Goal: Transaction & Acquisition: Purchase product/service

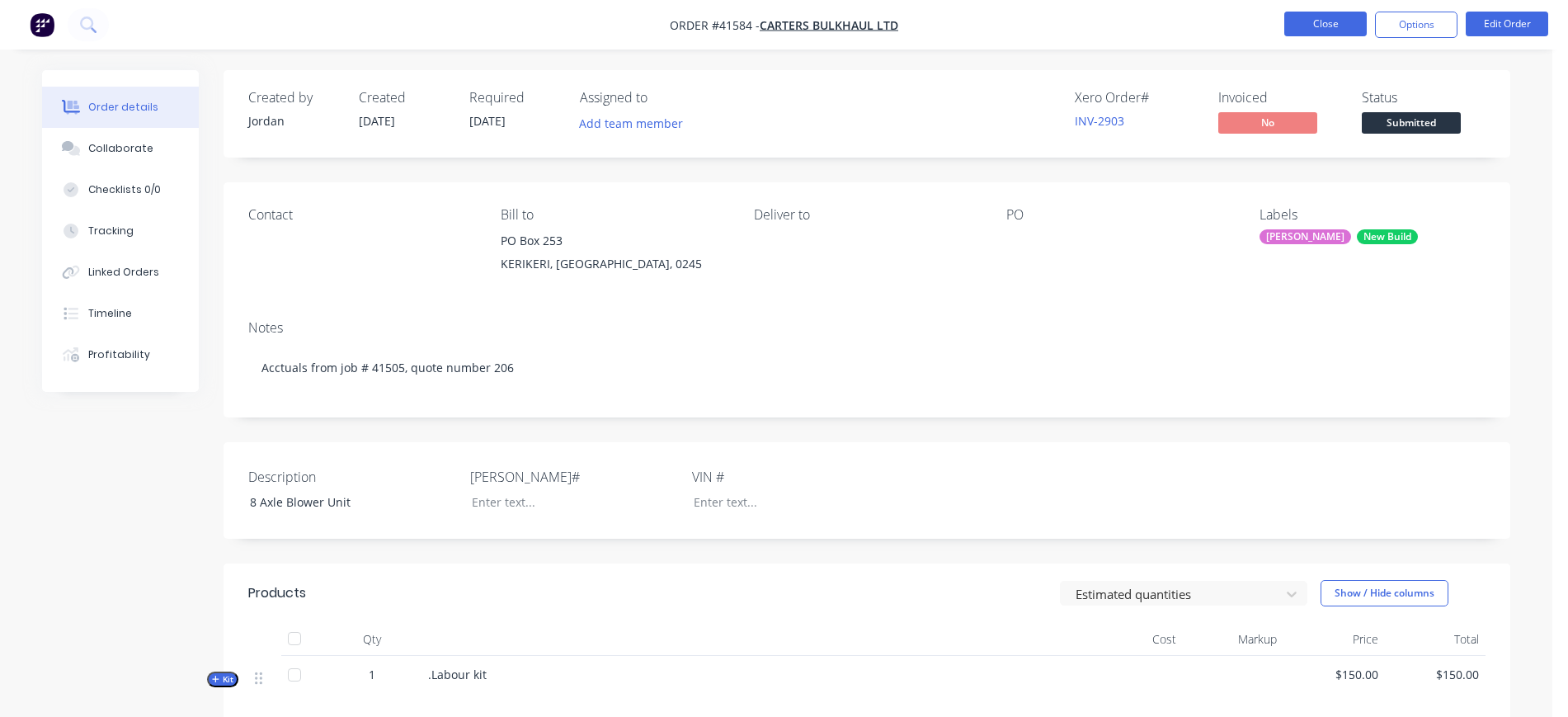
click at [1330, 14] on button "Close" at bounding box center [1325, 24] width 82 height 25
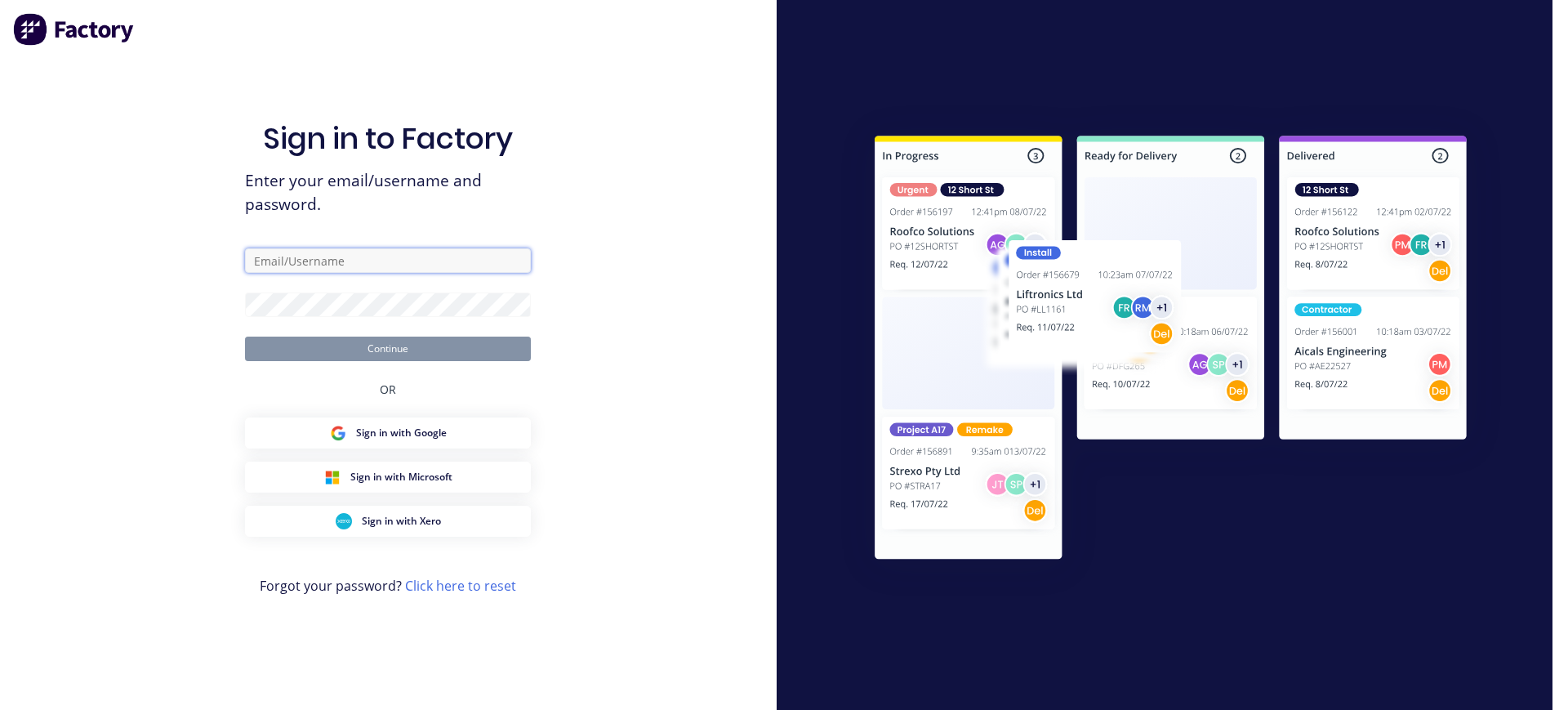
click at [436, 266] on input "text" at bounding box center [387, 260] width 285 height 24
type input "[EMAIL_ADDRESS][DOMAIN_NAME]"
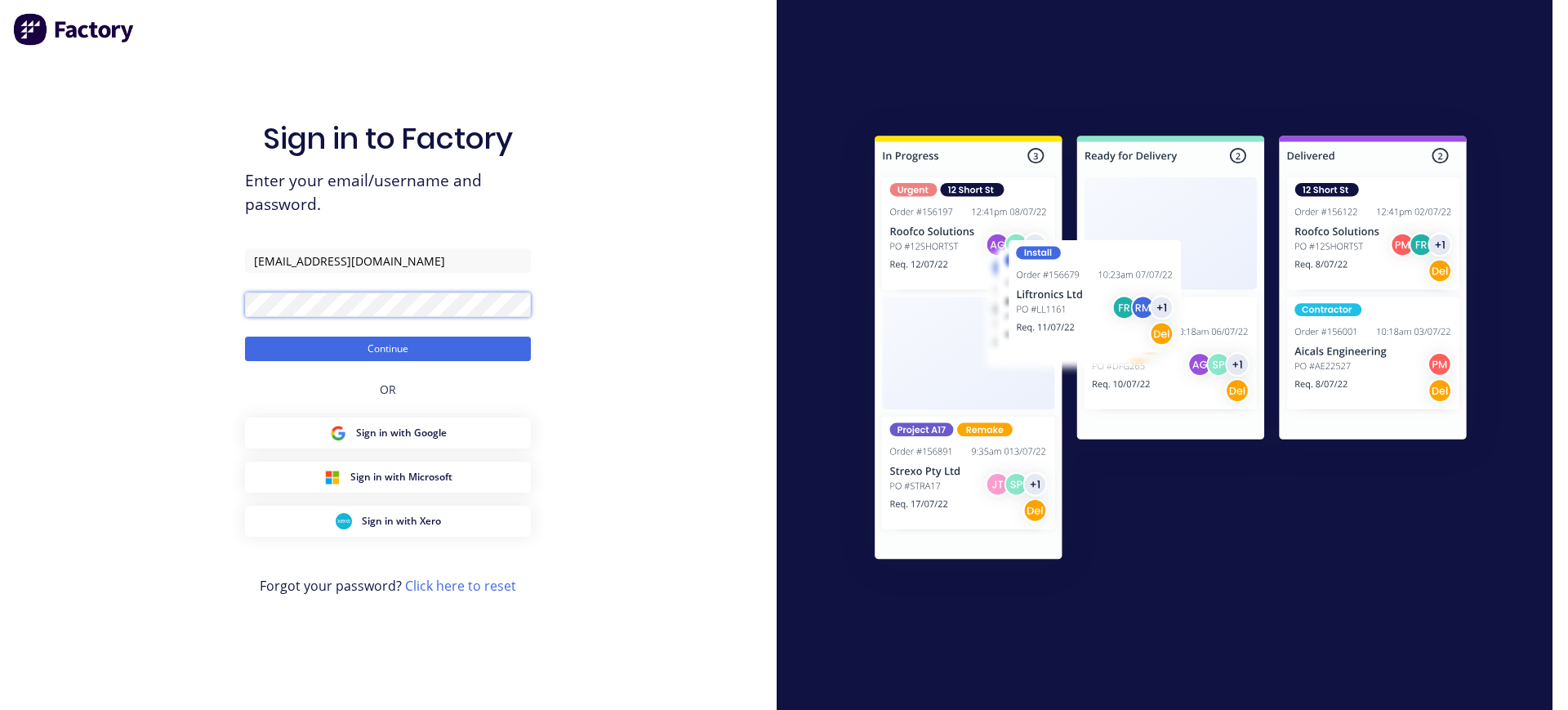
click at [245, 337] on button "Continue" at bounding box center [387, 349] width 285 height 24
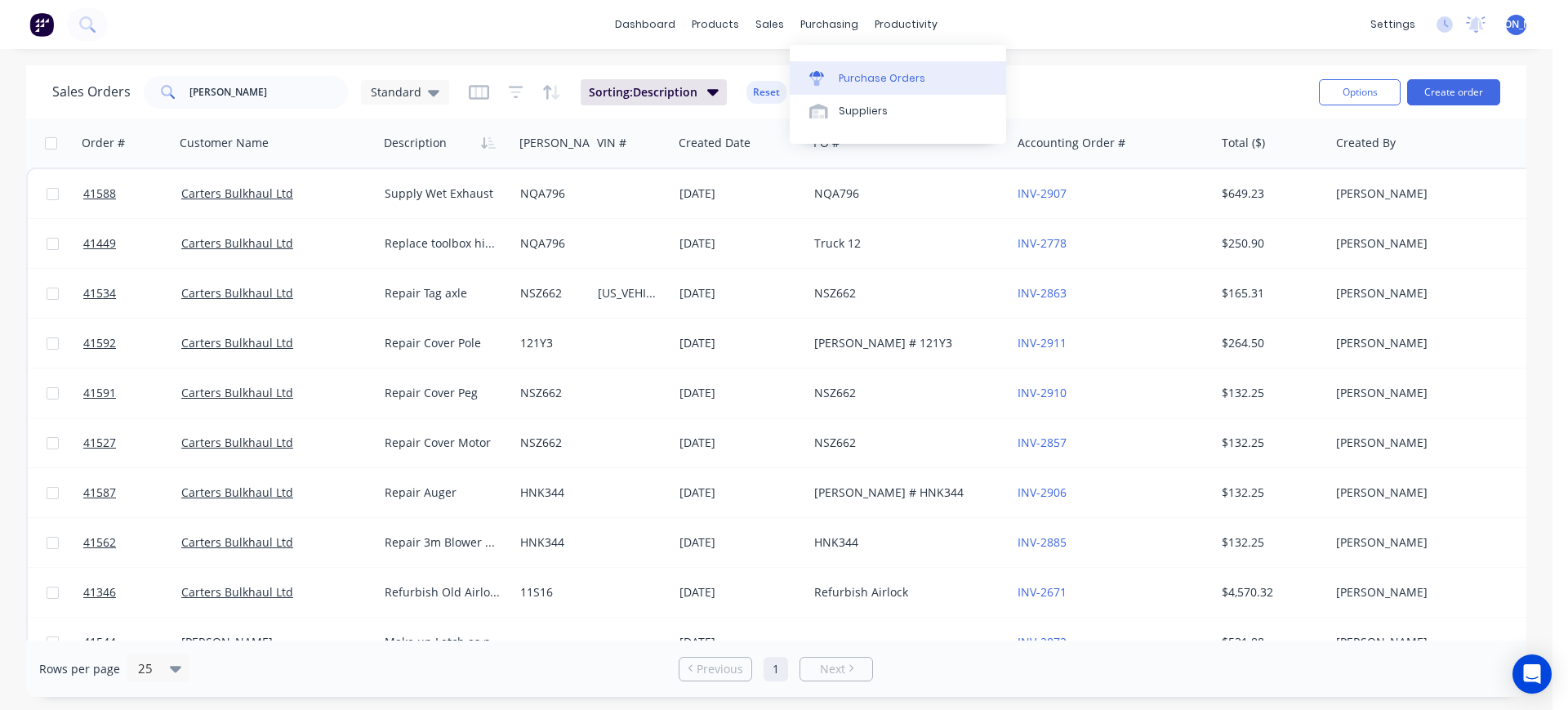
click at [892, 79] on div "Purchase Orders" at bounding box center [882, 78] width 87 height 15
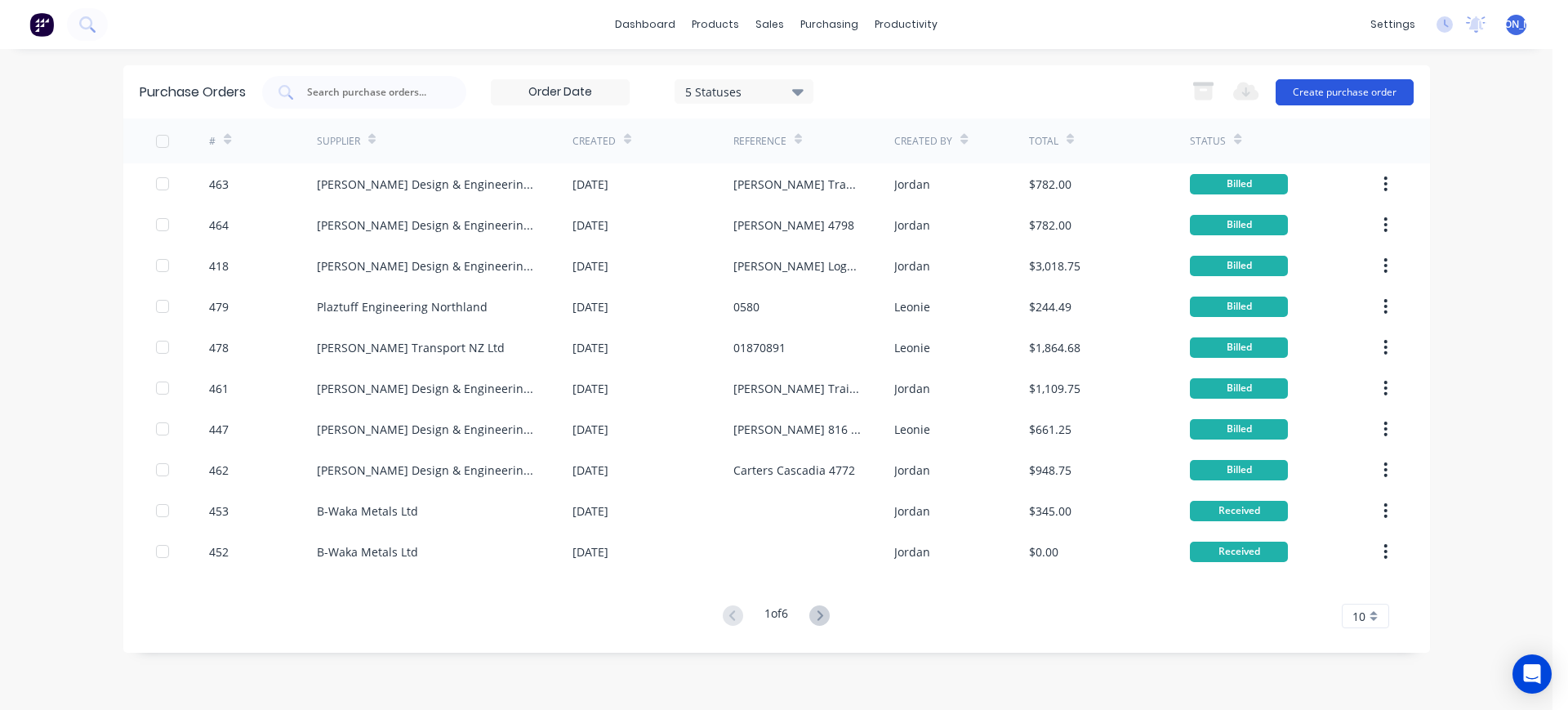
click at [1324, 101] on button "Create purchase order" at bounding box center [1344, 92] width 138 height 26
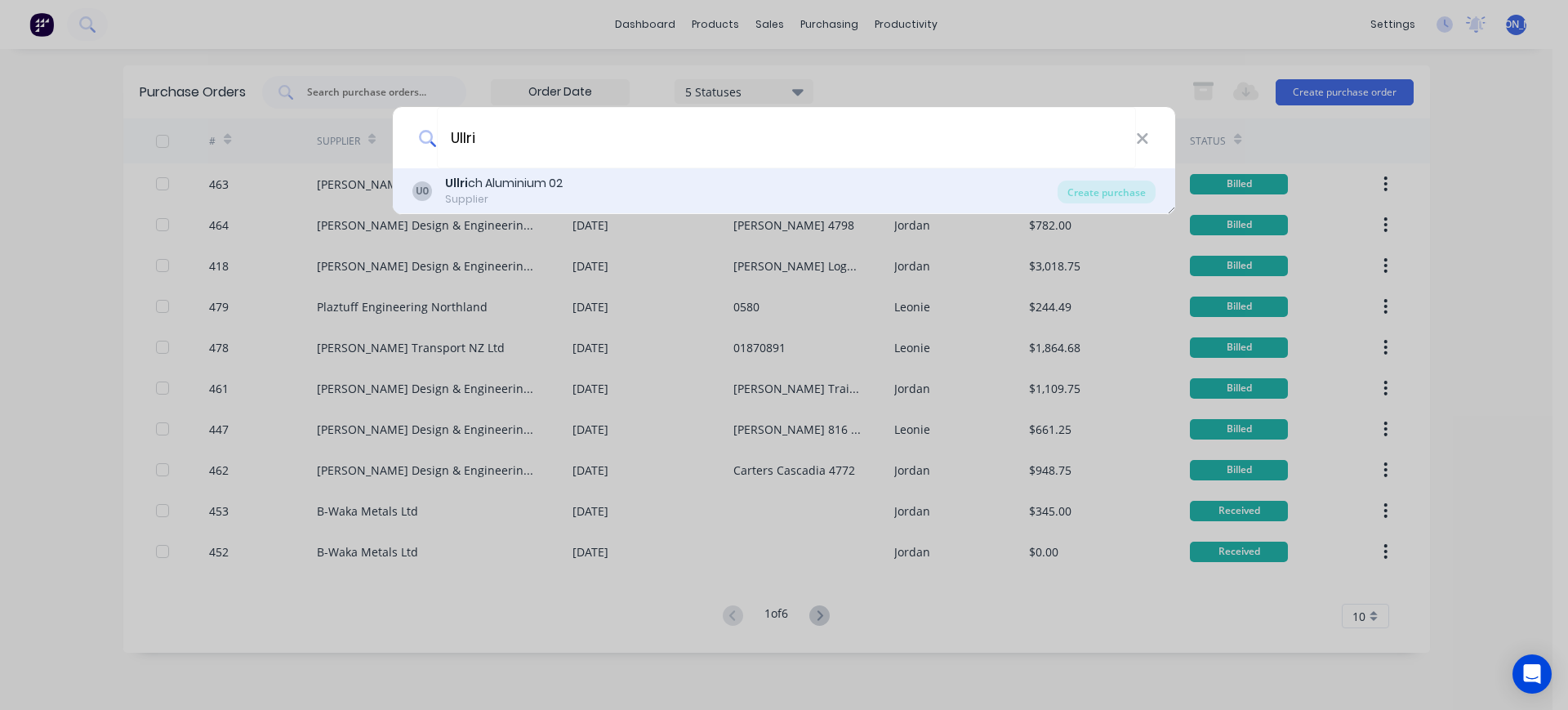
type input "Ullri"
click at [528, 187] on div "Ullri ch Aluminium 02" at bounding box center [504, 183] width 118 height 17
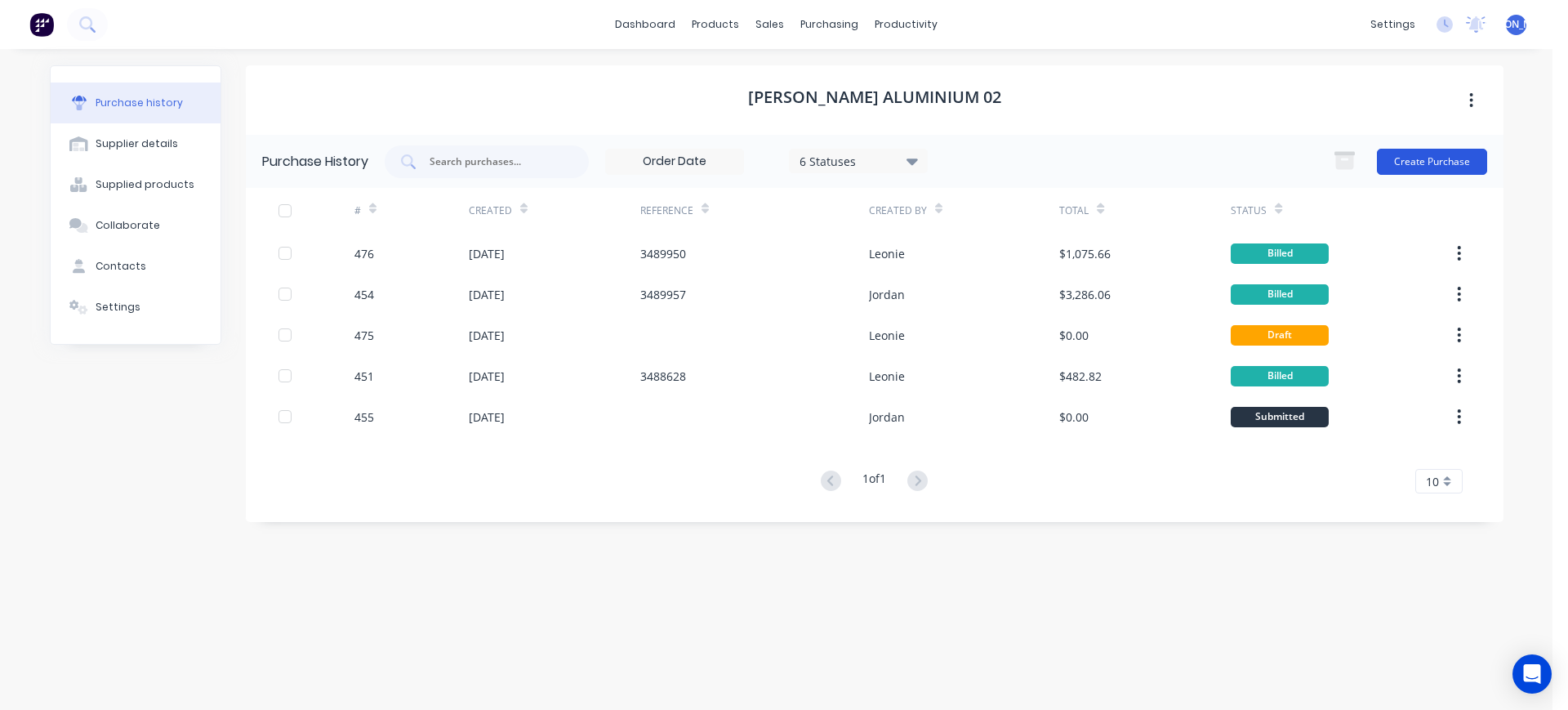
click at [1424, 152] on button "Create Purchase" at bounding box center [1432, 161] width 110 height 26
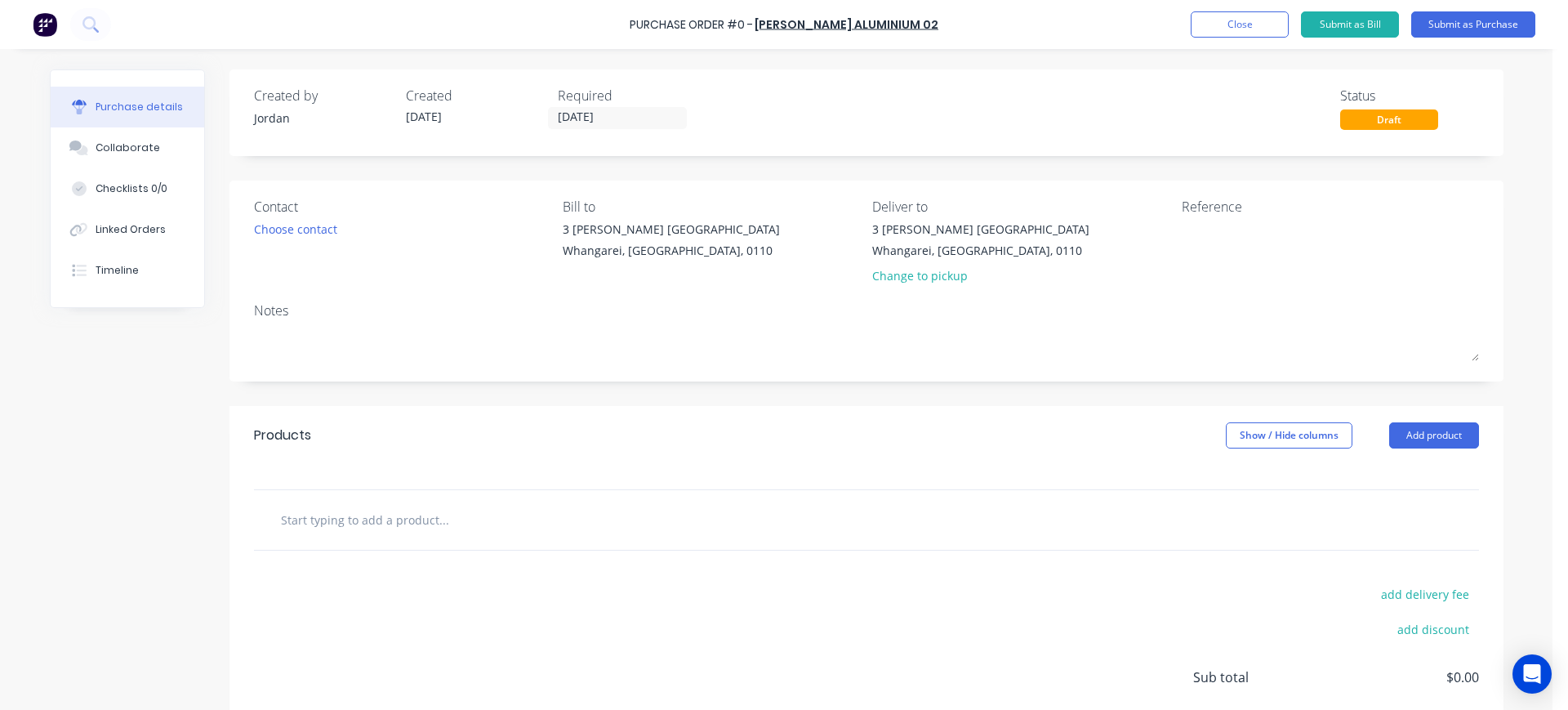
click at [437, 526] on input "text" at bounding box center [443, 520] width 326 height 33
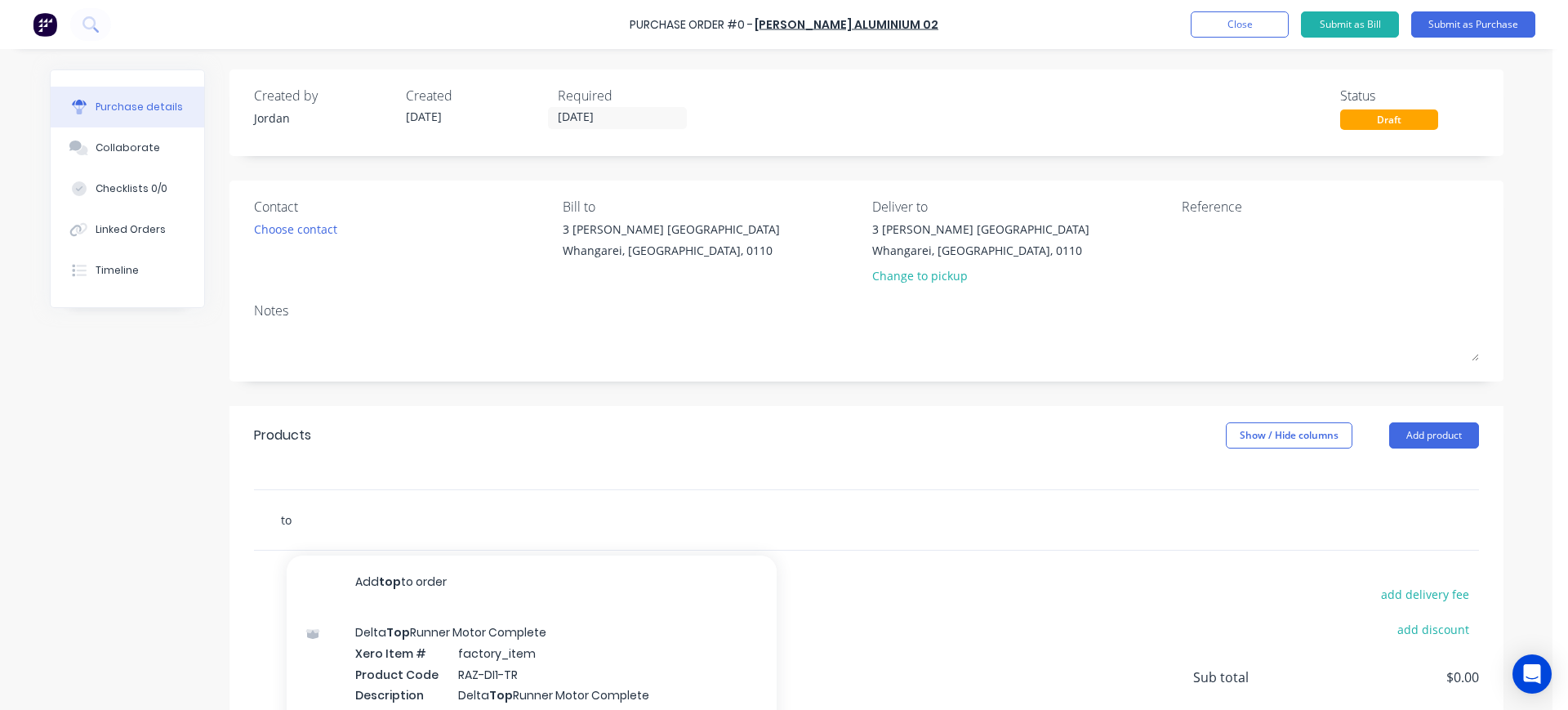
type input "t"
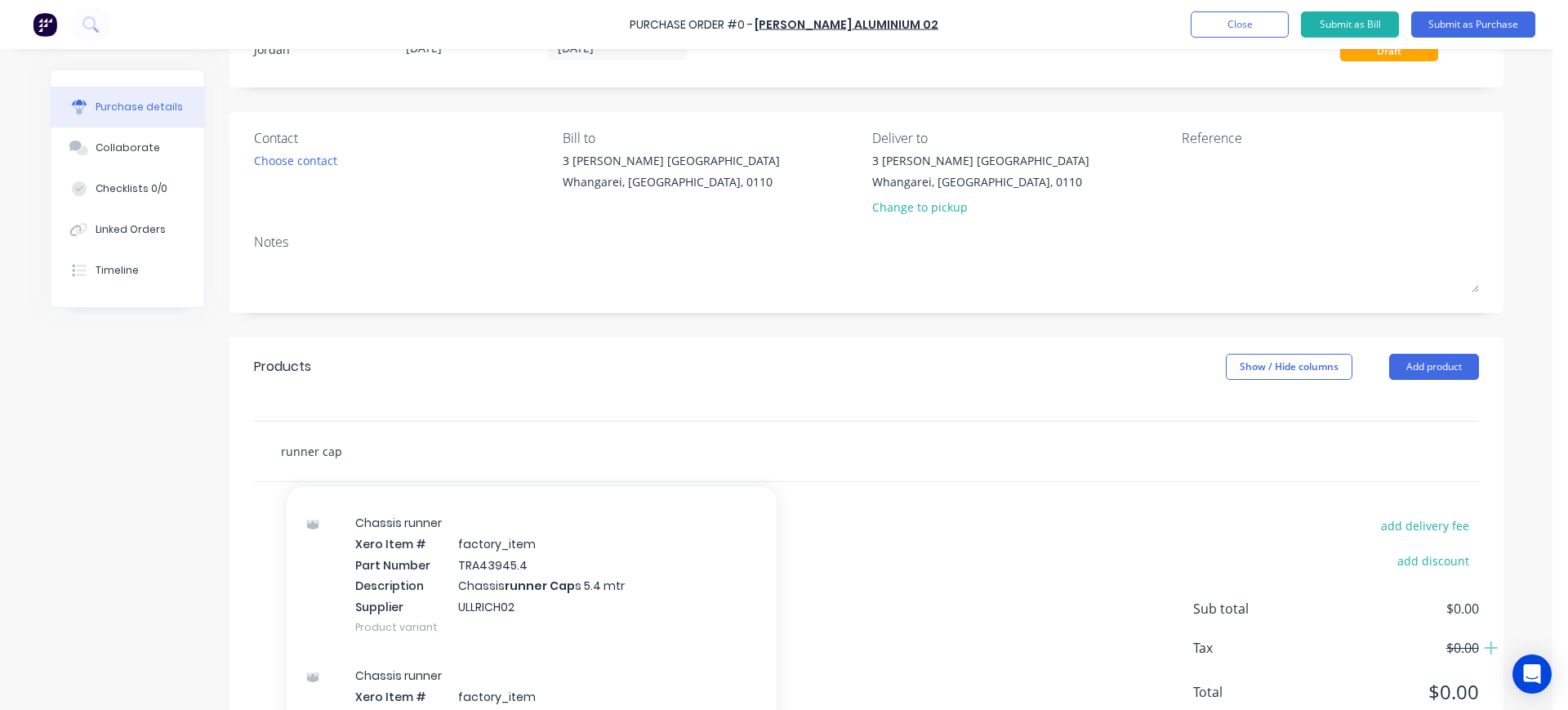
scroll to position [42, 0]
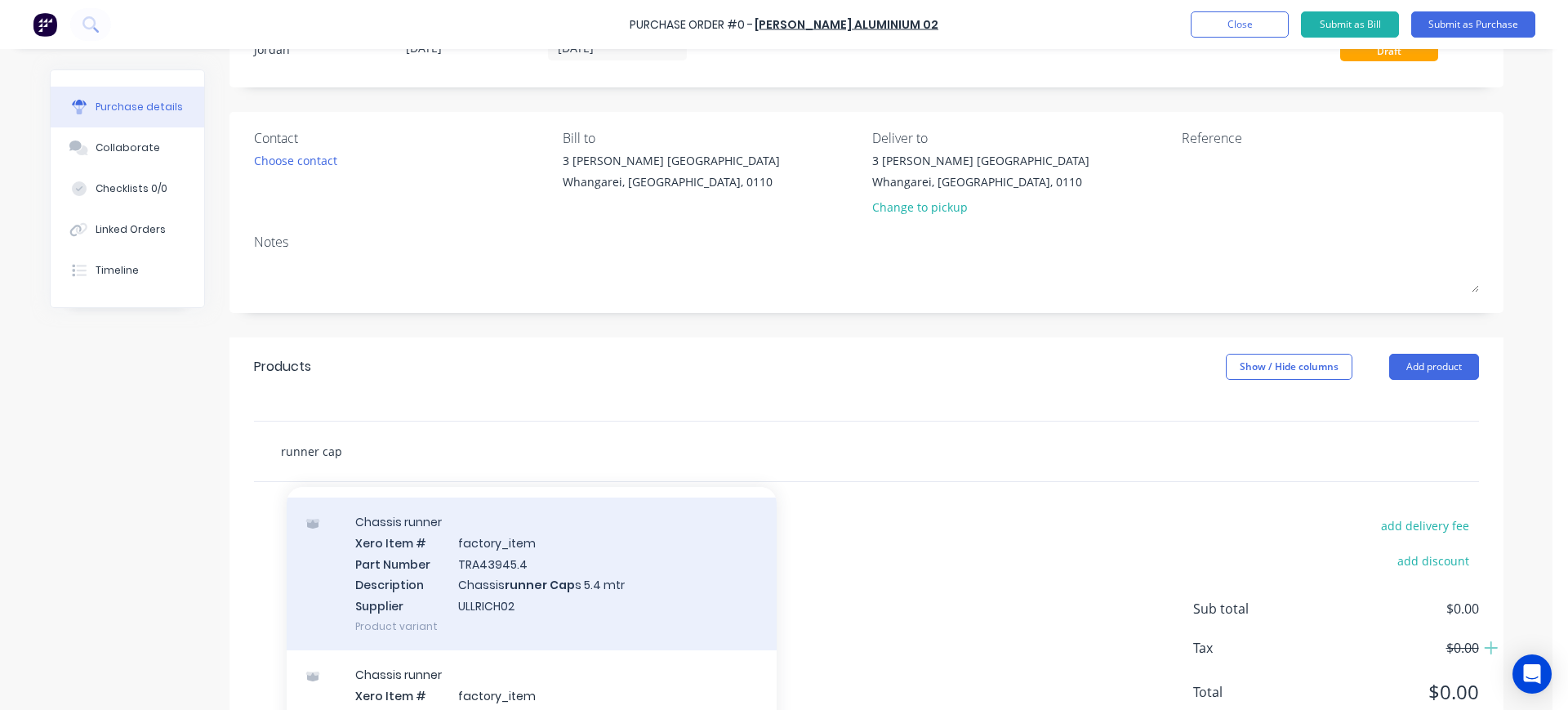
type input "runner cap"
click at [459, 585] on div "Chassis runner Xero Item # factory_item Part Number TRA43945.4 Description Chas…" at bounding box center [531, 574] width 490 height 153
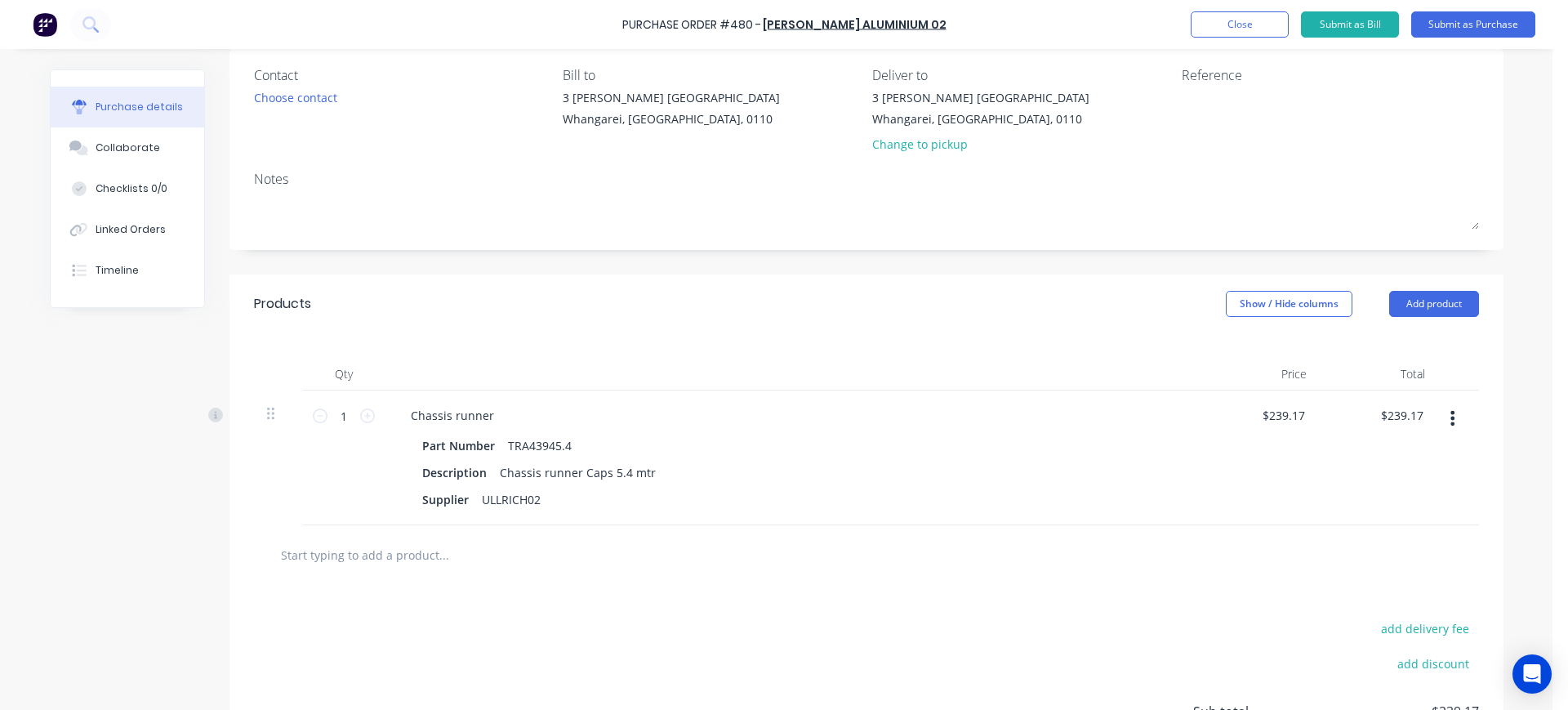
scroll to position [156, 0]
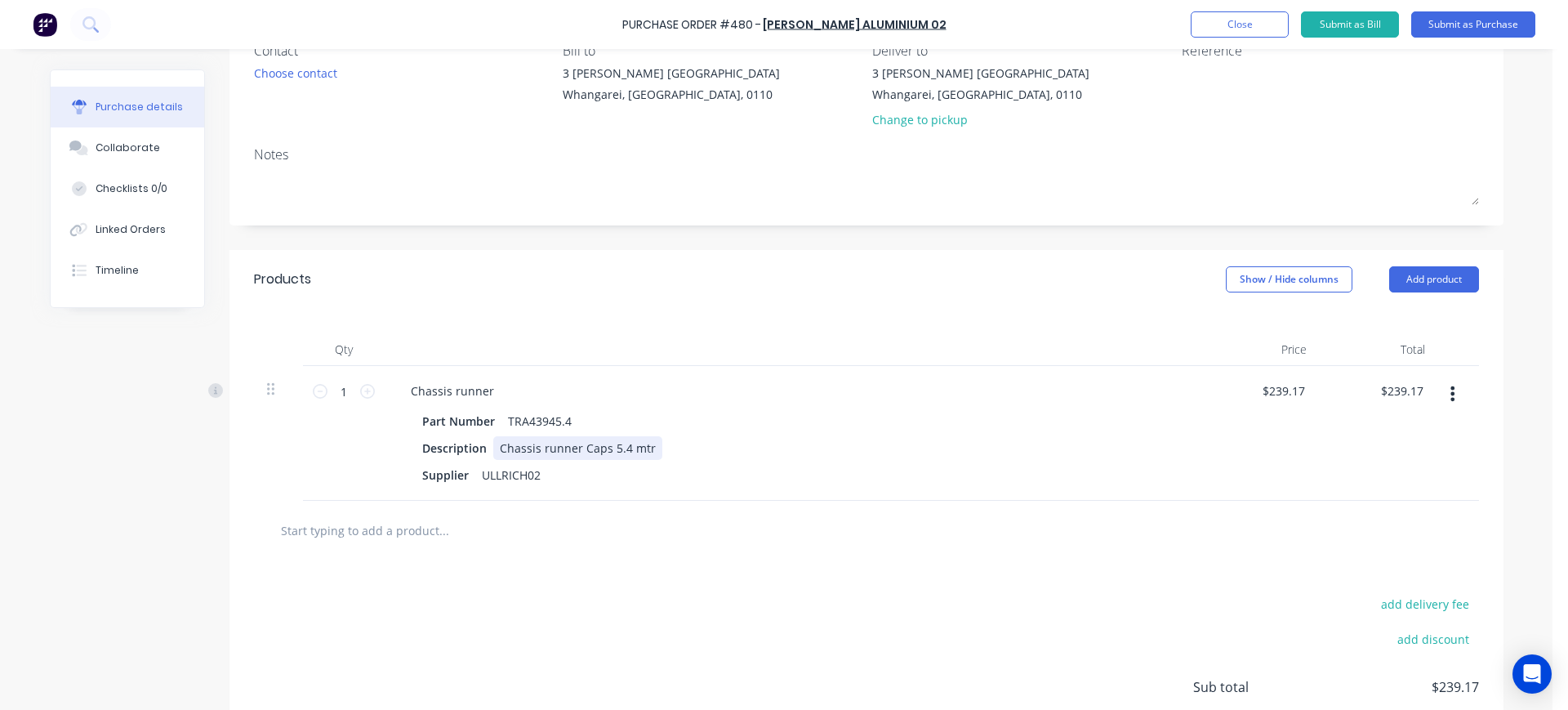
click at [627, 449] on div "Chassis runner Caps 5.4 mtr" at bounding box center [577, 448] width 169 height 23
drag, startPoint x: 564, startPoint y: 423, endPoint x: 497, endPoint y: 410, distance: 68.2
click at [502, 410] on div "TRA43945.4" at bounding box center [540, 421] width 76 height 23
paste div
click at [499, 391] on div "Chassis runner" at bounding box center [792, 391] width 791 height 23
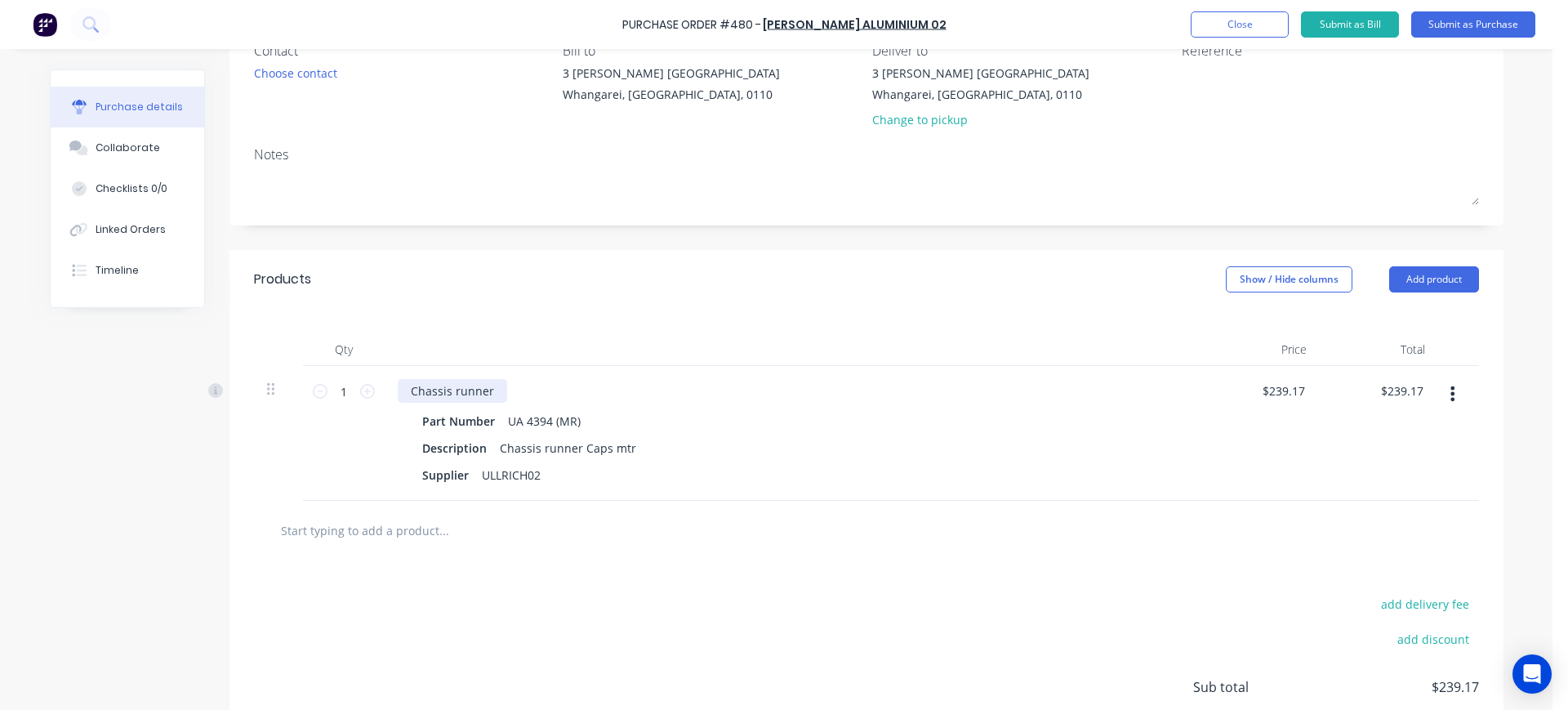
click at [489, 385] on div "Chassis runner" at bounding box center [452, 391] width 109 height 23
click at [718, 410] on div "Part Number UA 4394 (MR)" at bounding box center [790, 421] width 748 height 23
click at [793, 312] on div "Qty Price Total 1 1 Chassis runner - UA 4394 (MR) Part Number UA 4394 (MR) Desc…" at bounding box center [866, 404] width 1274 height 192
drag, startPoint x: 569, startPoint y: 422, endPoint x: 473, endPoint y: 407, distance: 97.2
click at [473, 407] on div "Chassis runner - UA 4394 (MR) Part Number UA 4394 (MR) Description Chassis runn…" at bounding box center [792, 433] width 817 height 135
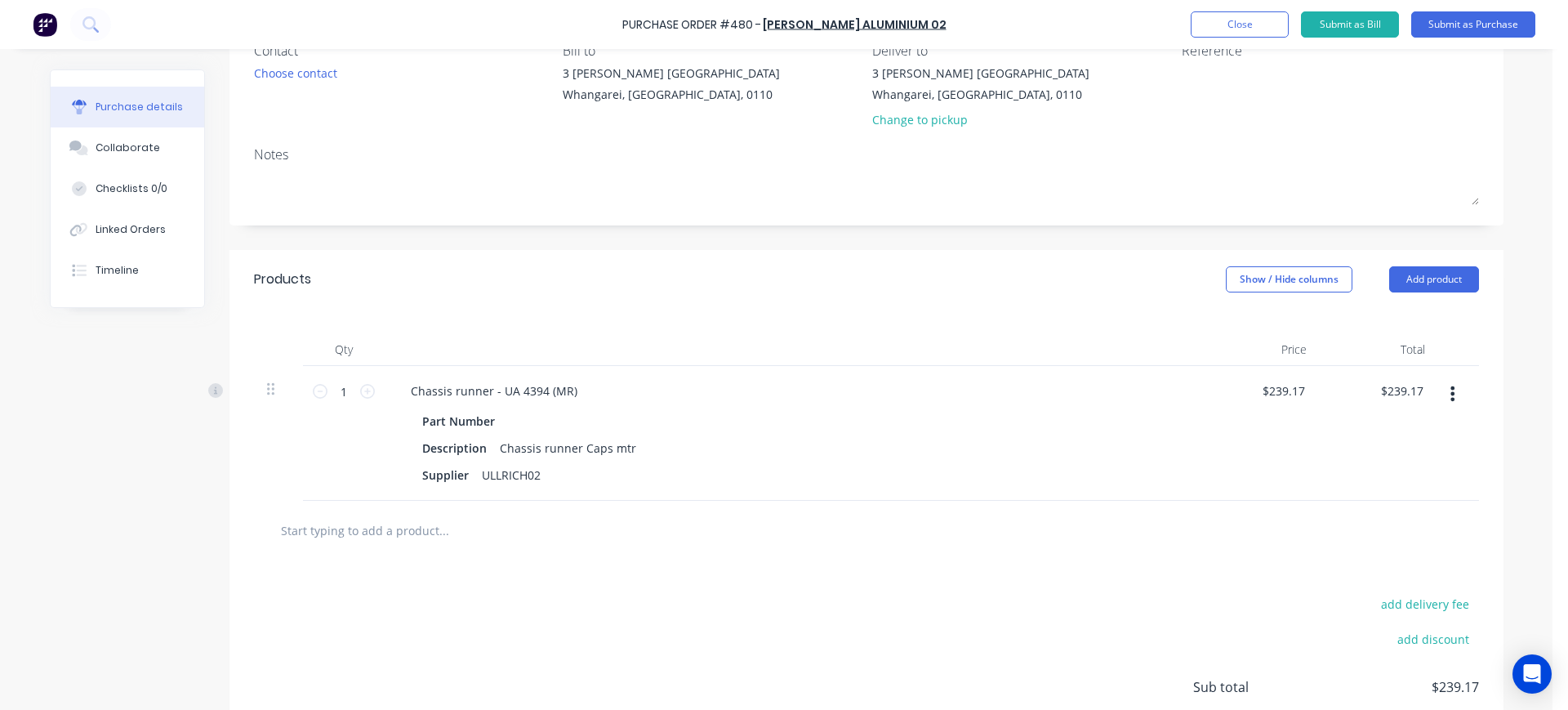
click at [730, 377] on div "Chassis runner - UA 4394 (MR) Part Number Description Chassis runner Caps mtr S…" at bounding box center [792, 433] width 817 height 135
click at [861, 340] on div at bounding box center [792, 350] width 817 height 33
click at [405, 533] on input "text" at bounding box center [443, 530] width 326 height 33
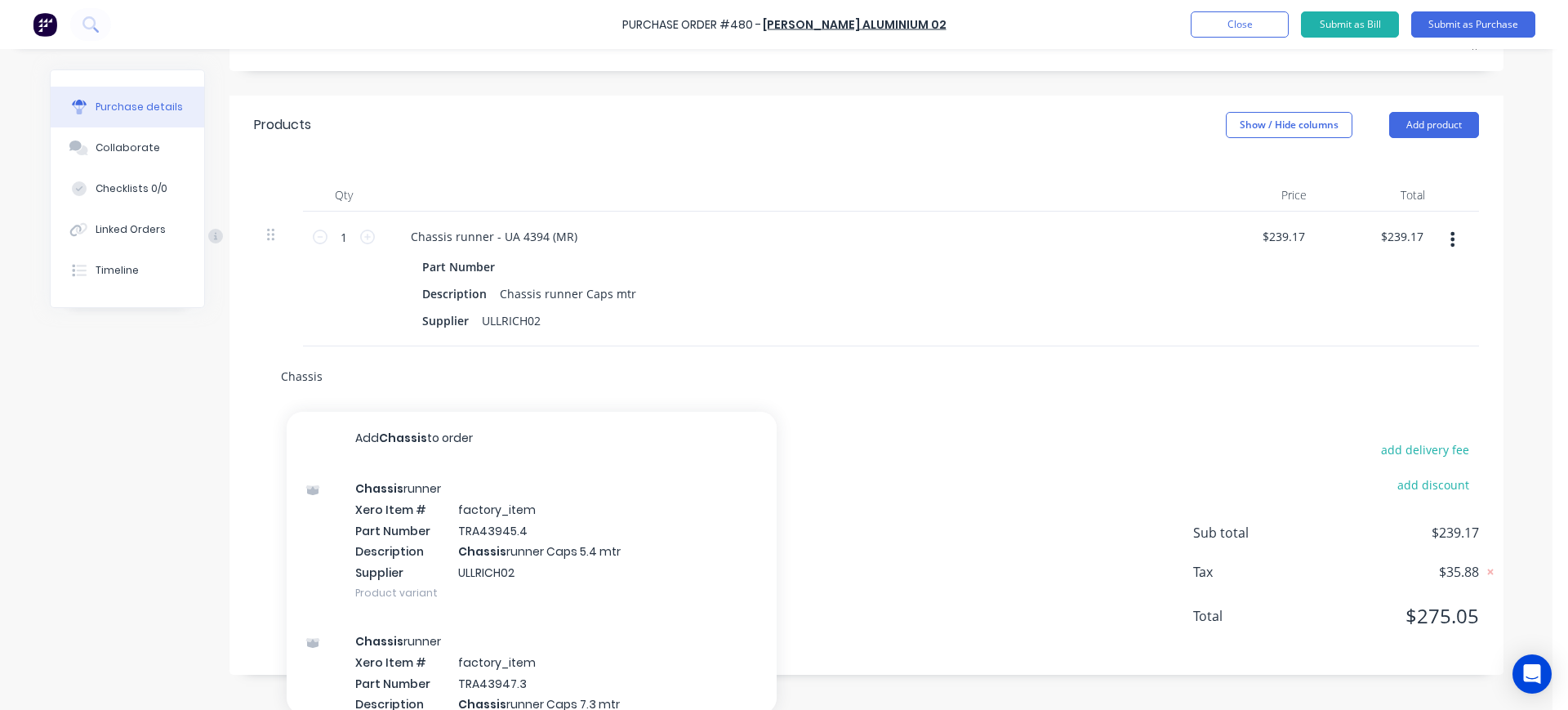
scroll to position [314, 0]
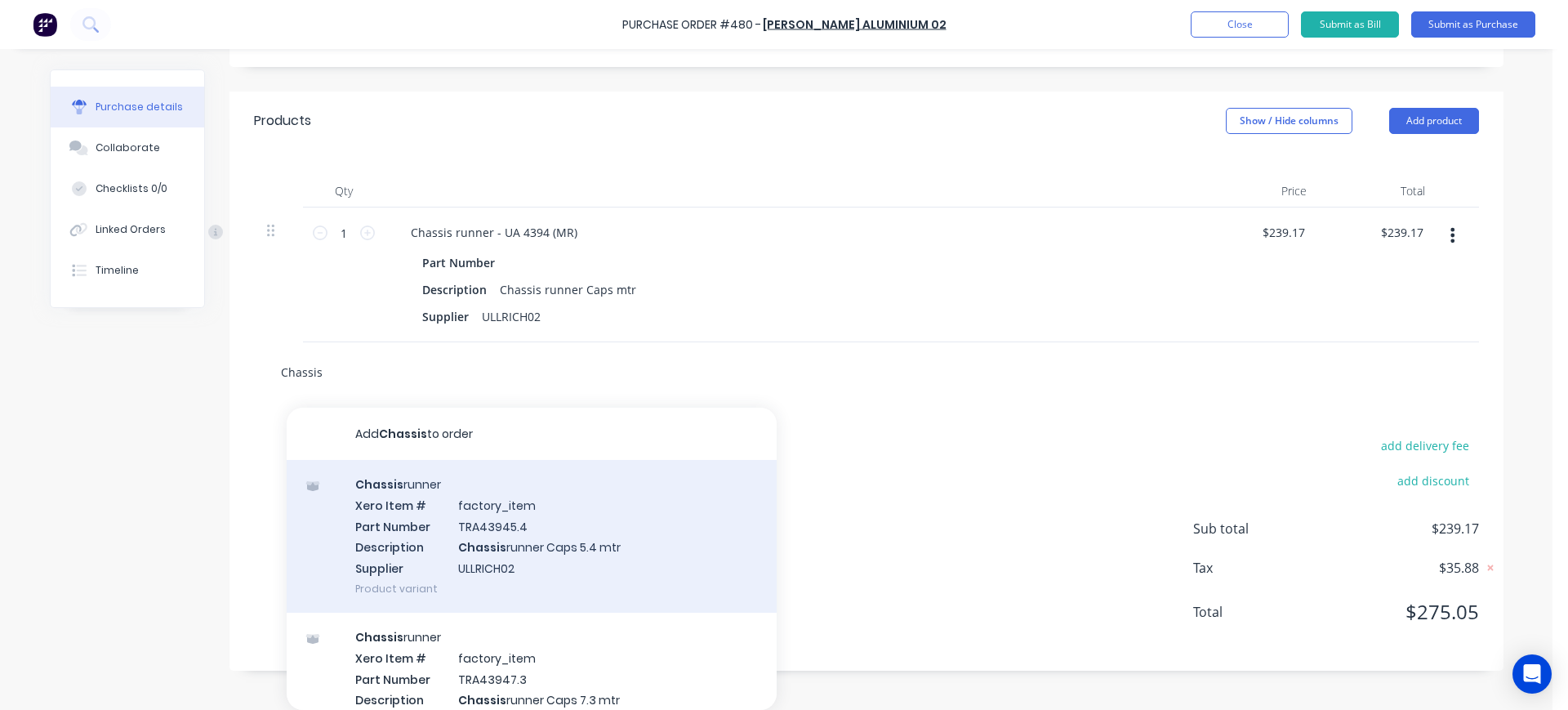
type input "Chassis"
click at [517, 539] on div "Chassis runner Xero Item # factory_item Part Number TRA43945.4 Description Chas…" at bounding box center [531, 536] width 490 height 153
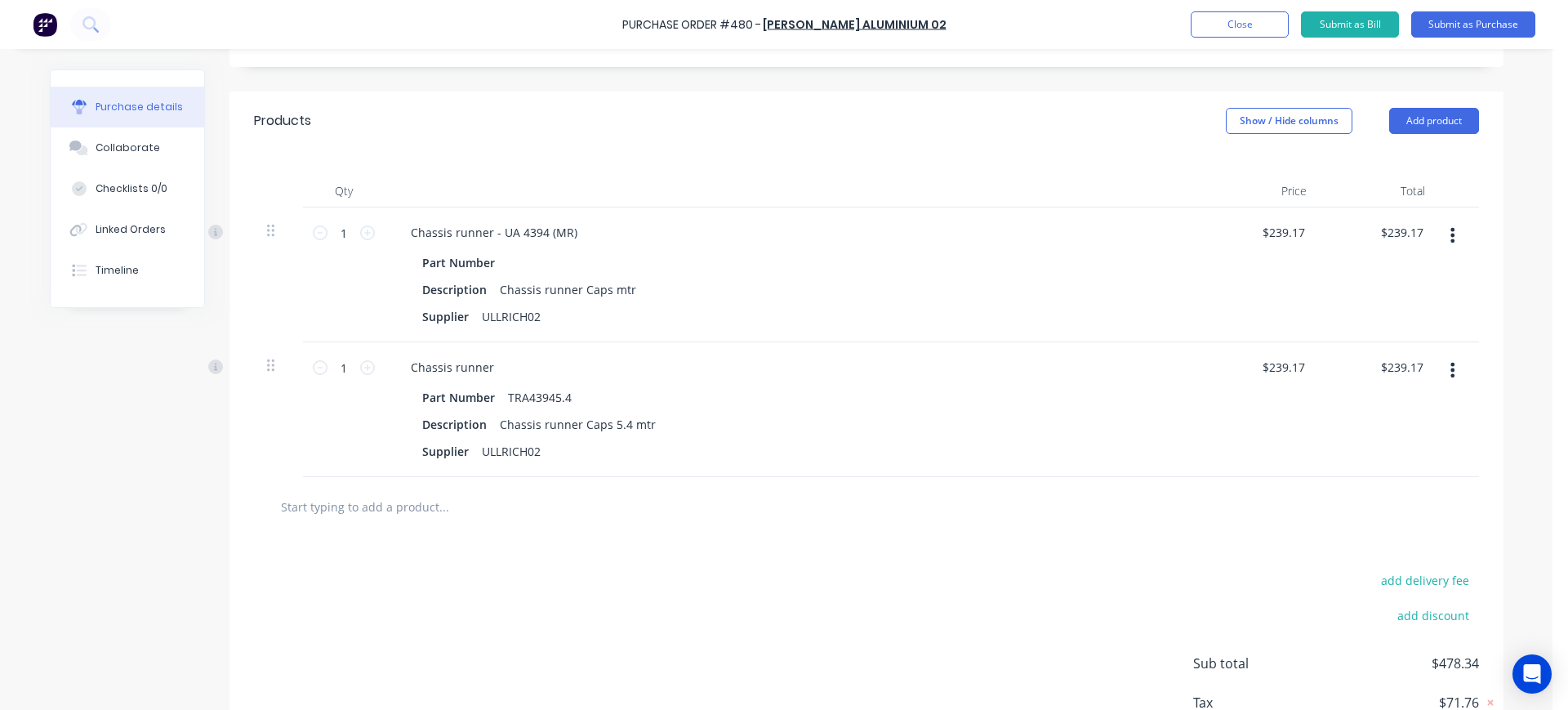
click at [1451, 365] on icon "button" at bounding box center [1453, 370] width 4 height 18
click at [1400, 446] on button "Duplicate" at bounding box center [1403, 446] width 139 height 33
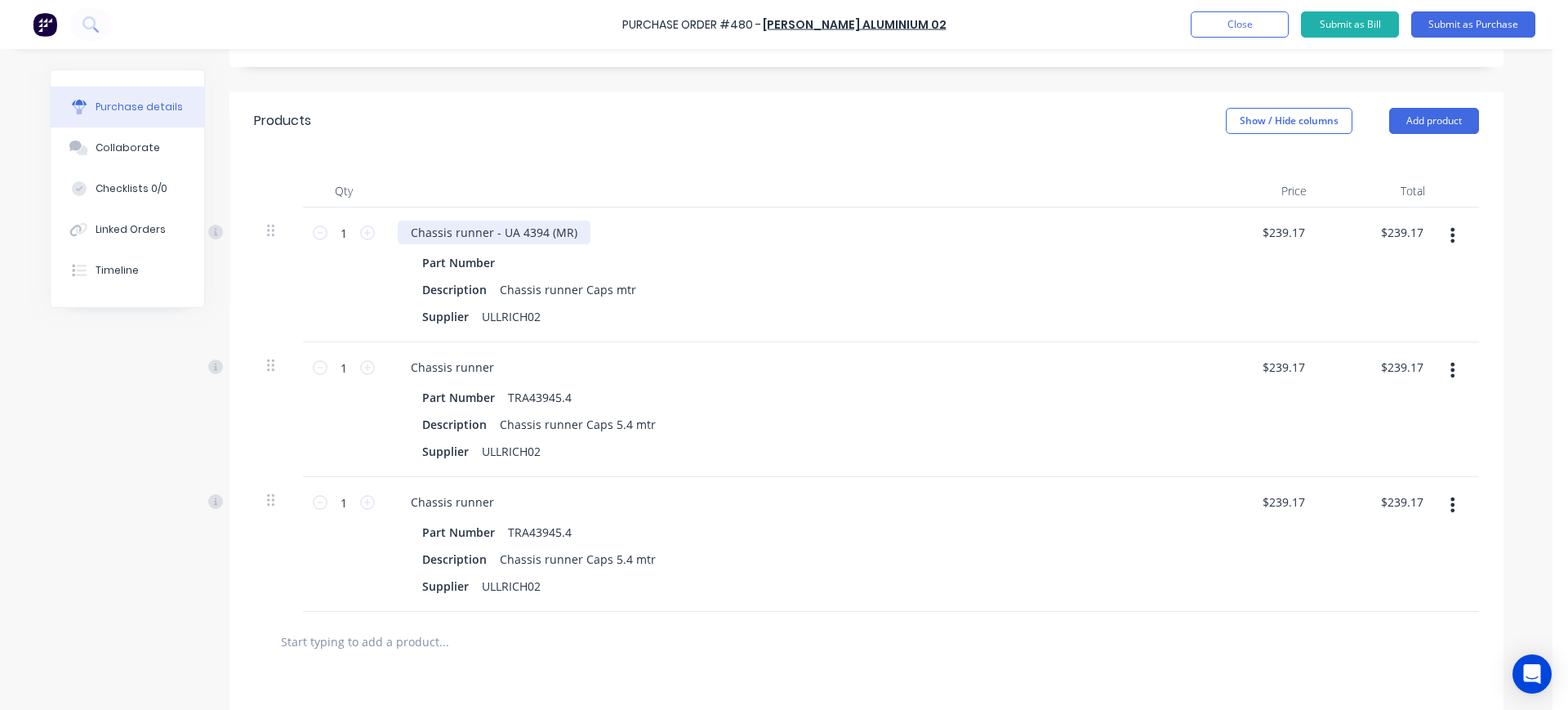
click at [564, 233] on div "Chassis runner - UA 4394 (MR)" at bounding box center [494, 232] width 193 height 23
click at [600, 290] on div "Chassis runner Caps mtr" at bounding box center [567, 289] width 149 height 23
click at [686, 413] on div "Description Chassis runner Caps 5.4 mtr" at bounding box center [790, 424] width 748 height 23
click at [719, 384] on div "Chassis runner Part Number TRA43945.4 Description Chassis runner Caps 5.4 mtr S…" at bounding box center [792, 409] width 817 height 135
click at [735, 401] on div "Part Number" at bounding box center [790, 397] width 748 height 23
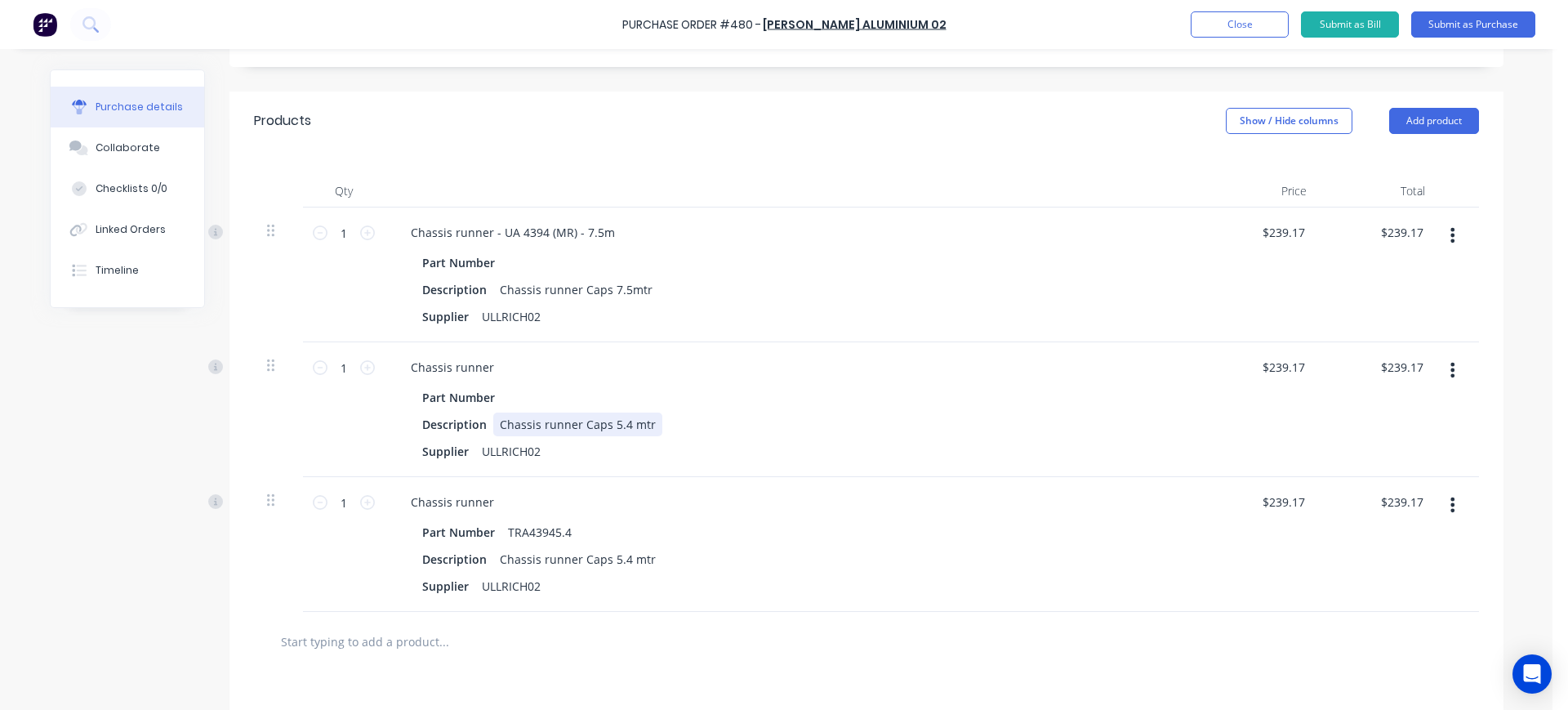
click at [621, 424] on div "Chassis runner Caps 5.4 mtr" at bounding box center [577, 424] width 169 height 23
click at [482, 368] on div "Chassis runner" at bounding box center [452, 366] width 109 height 23
click at [486, 504] on div "Chassis runner" at bounding box center [452, 502] width 109 height 23
click at [1451, 503] on icon "button" at bounding box center [1453, 504] width 4 height 18
click at [1377, 582] on button "Duplicate" at bounding box center [1403, 581] width 139 height 33
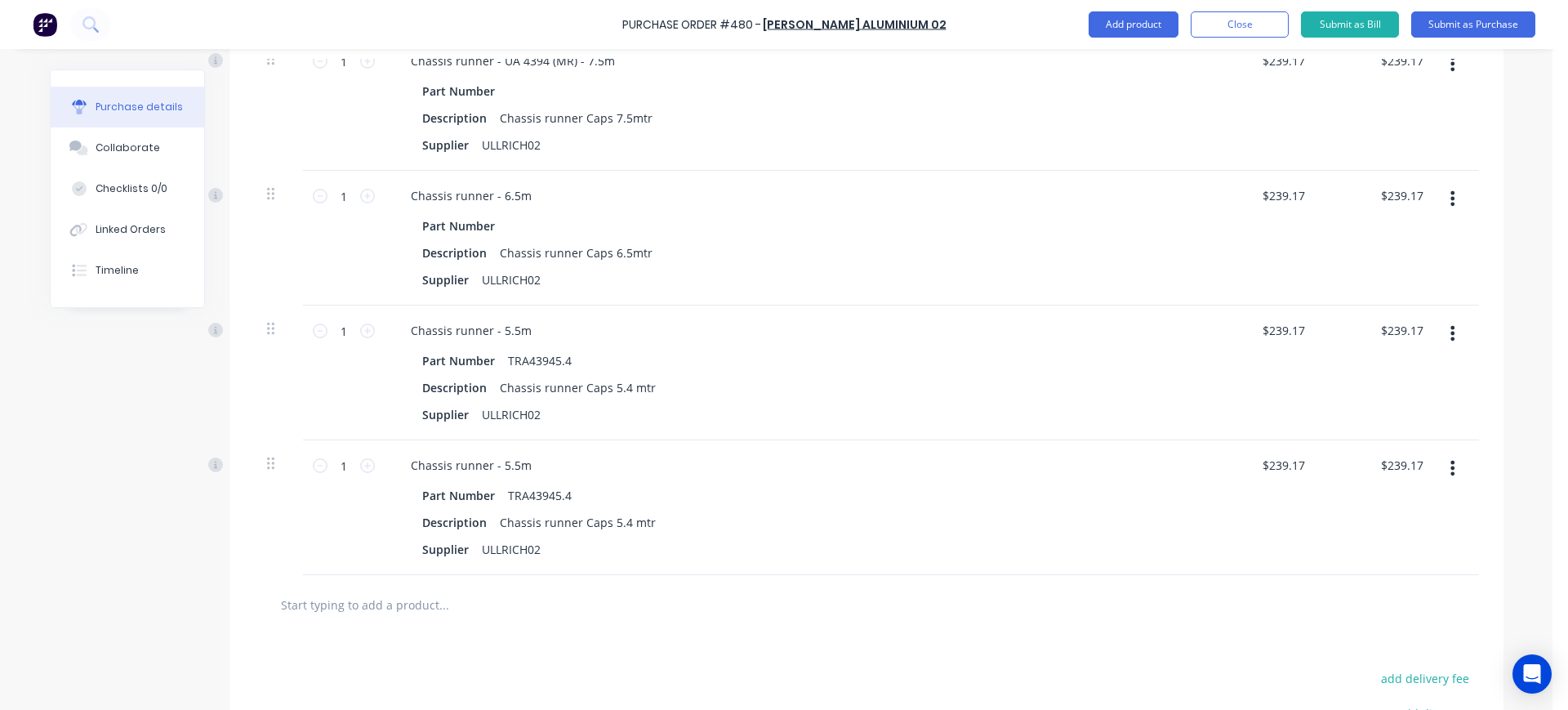
scroll to position [493, 0]
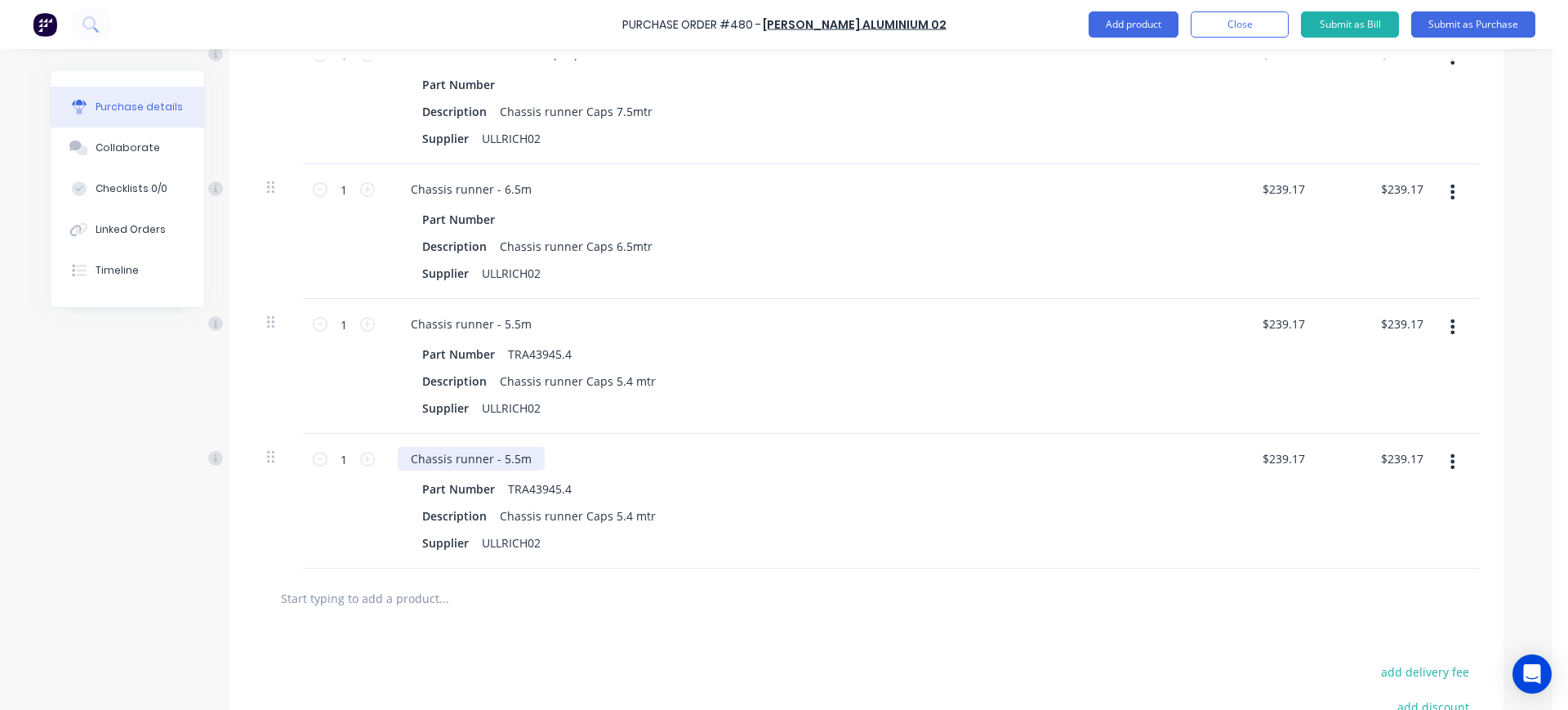
click at [529, 457] on div "Chassis runner - 5.5m" at bounding box center [470, 458] width 147 height 23
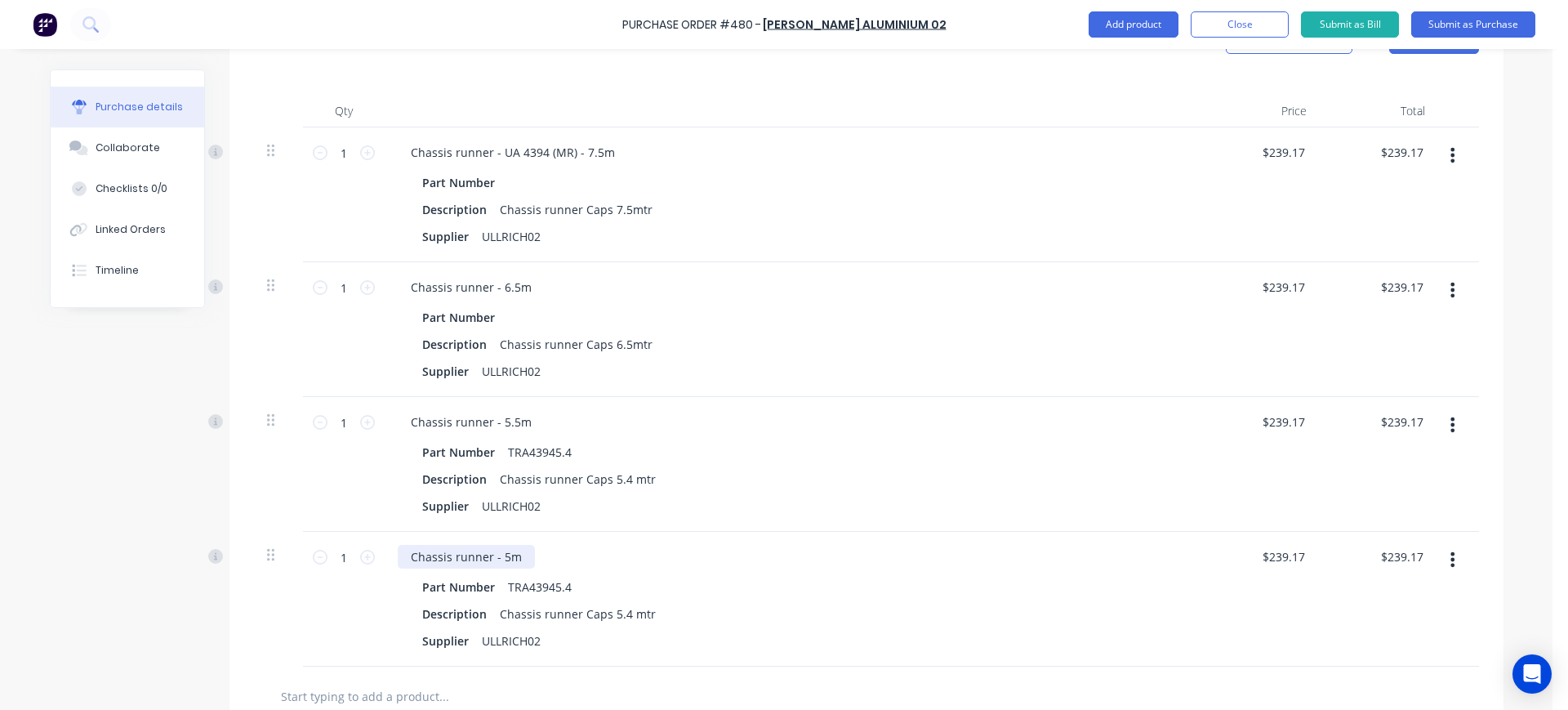
scroll to position [392, 0]
click at [362, 153] on icon at bounding box center [367, 154] width 15 height 15
type input "2"
type input "$478.34"
click at [360, 293] on icon at bounding box center [367, 290] width 15 height 15
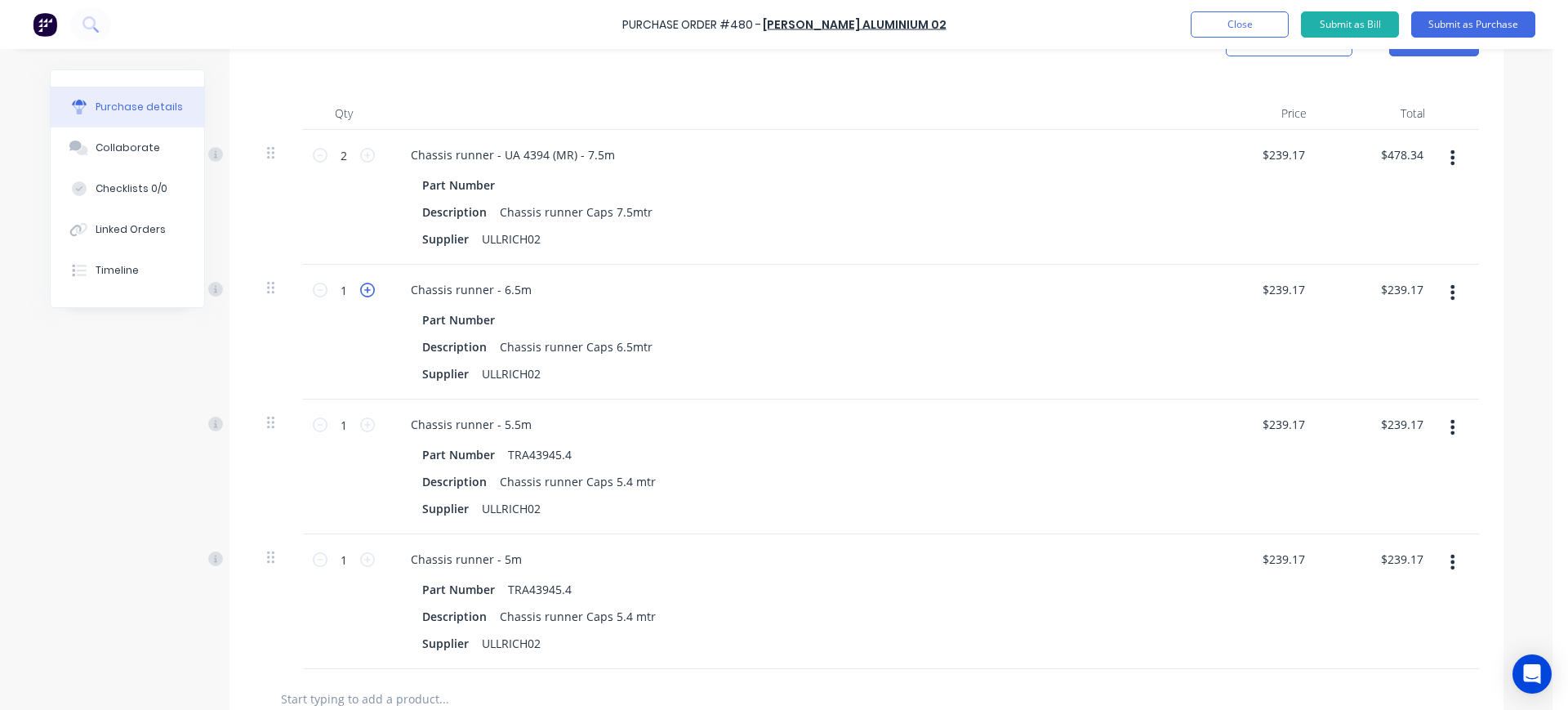
type input "2"
type input "$478.34"
click at [363, 425] on icon at bounding box center [367, 424] width 15 height 15
type input "2"
type input "$478.34"
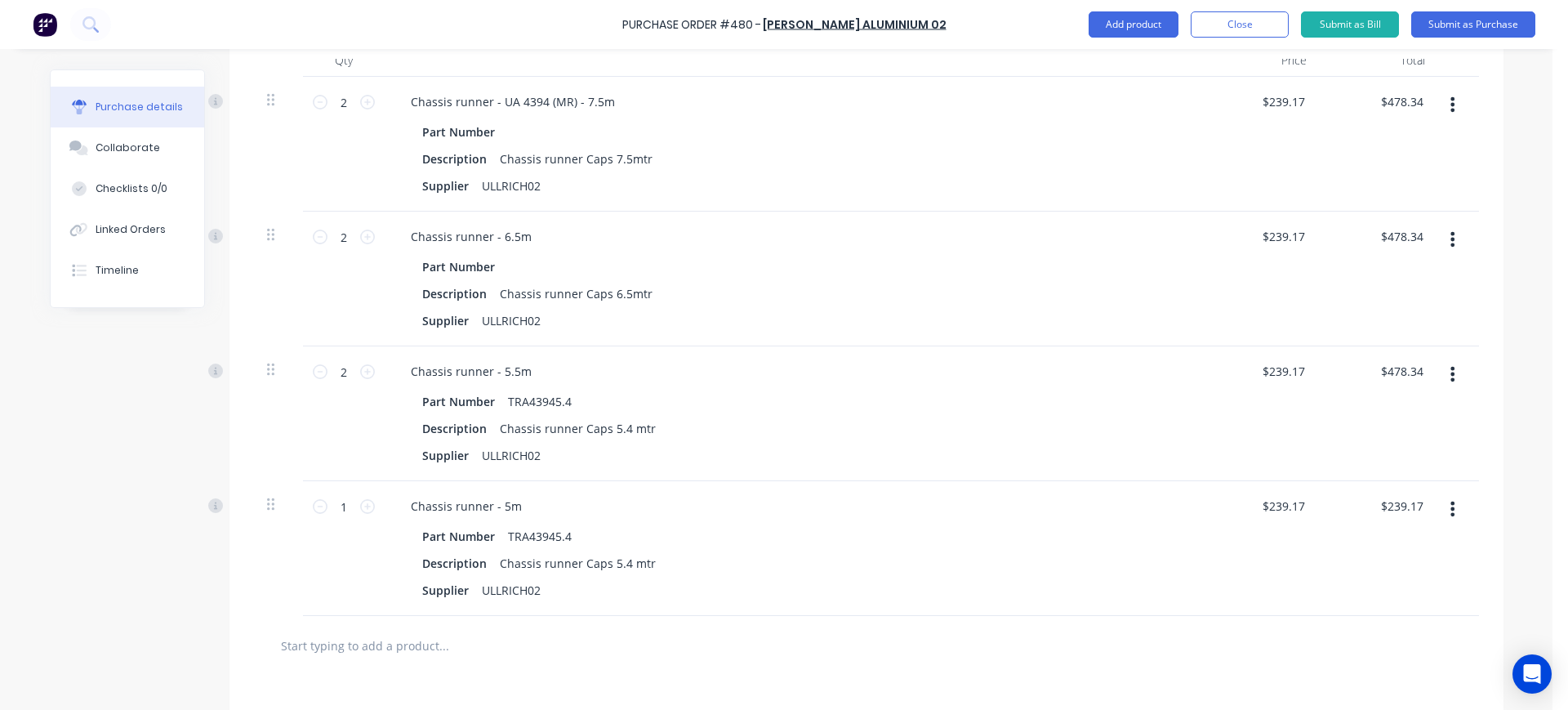
scroll to position [458, 0]
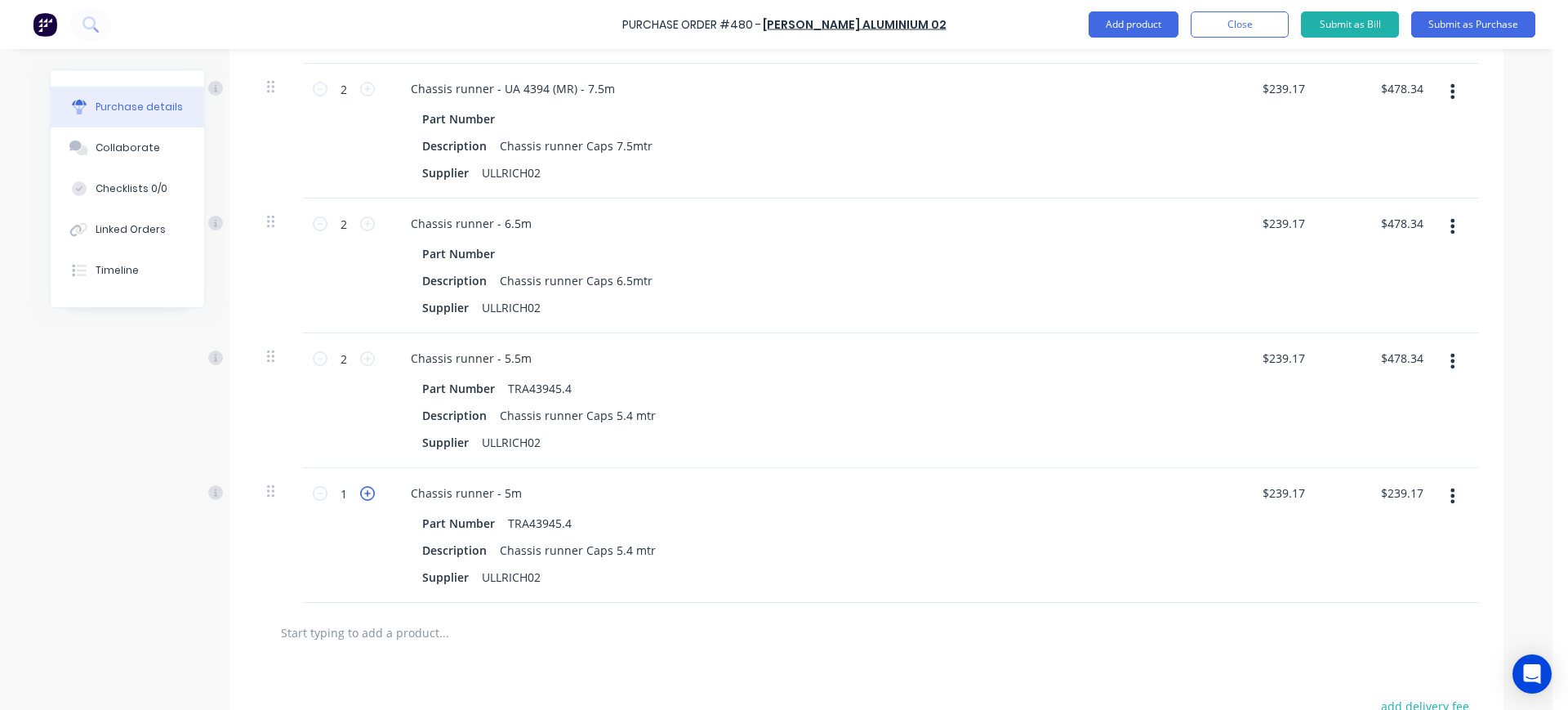
click at [362, 489] on icon at bounding box center [367, 493] width 15 height 15
type input "2"
type input "$478.34"
click at [362, 489] on icon at bounding box center [367, 493] width 15 height 15
type input "3"
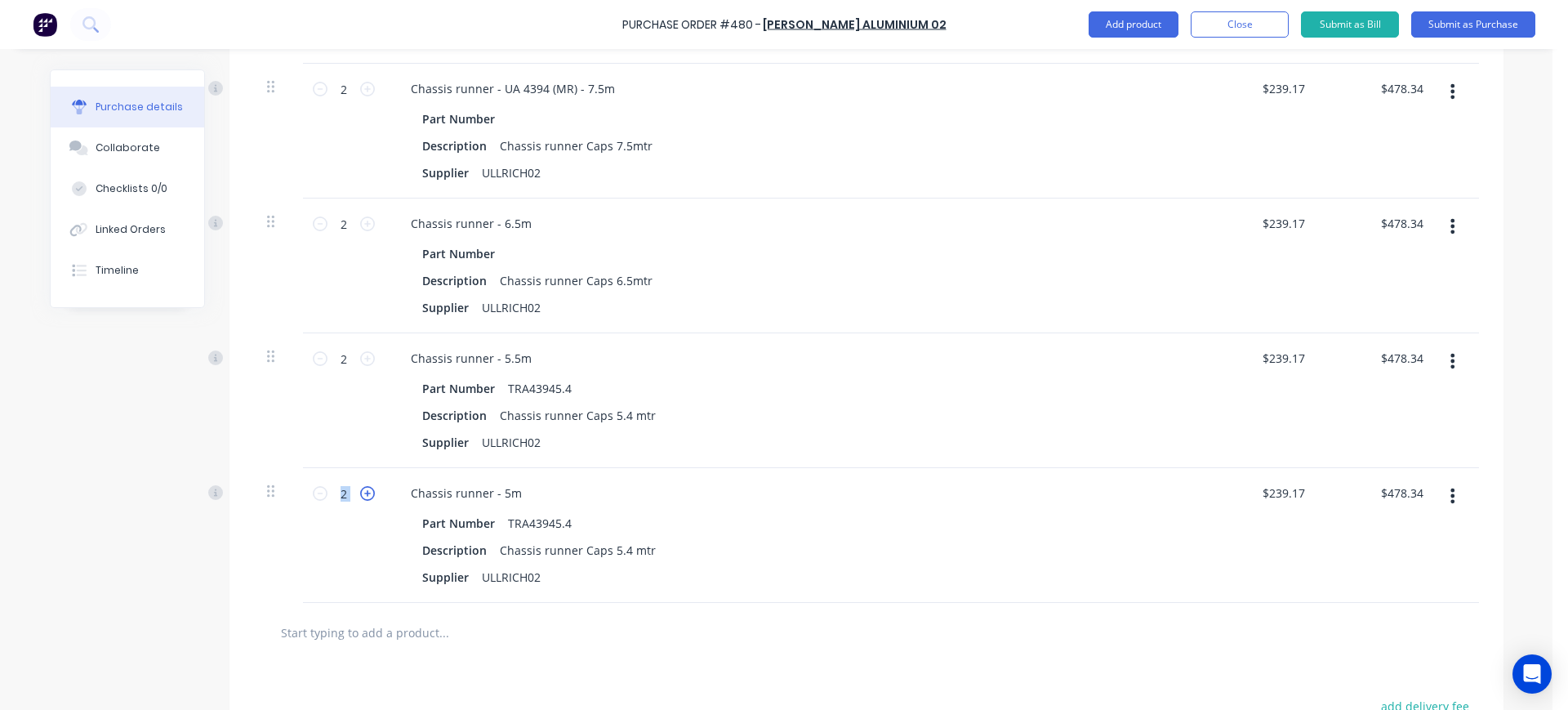
type input "$717.51"
click at [362, 489] on icon at bounding box center [367, 493] width 15 height 15
type input "4"
type input "$956.68"
click at [936, 404] on div "Description Chassis runner Caps 5.4 mtr" at bounding box center [790, 415] width 748 height 23
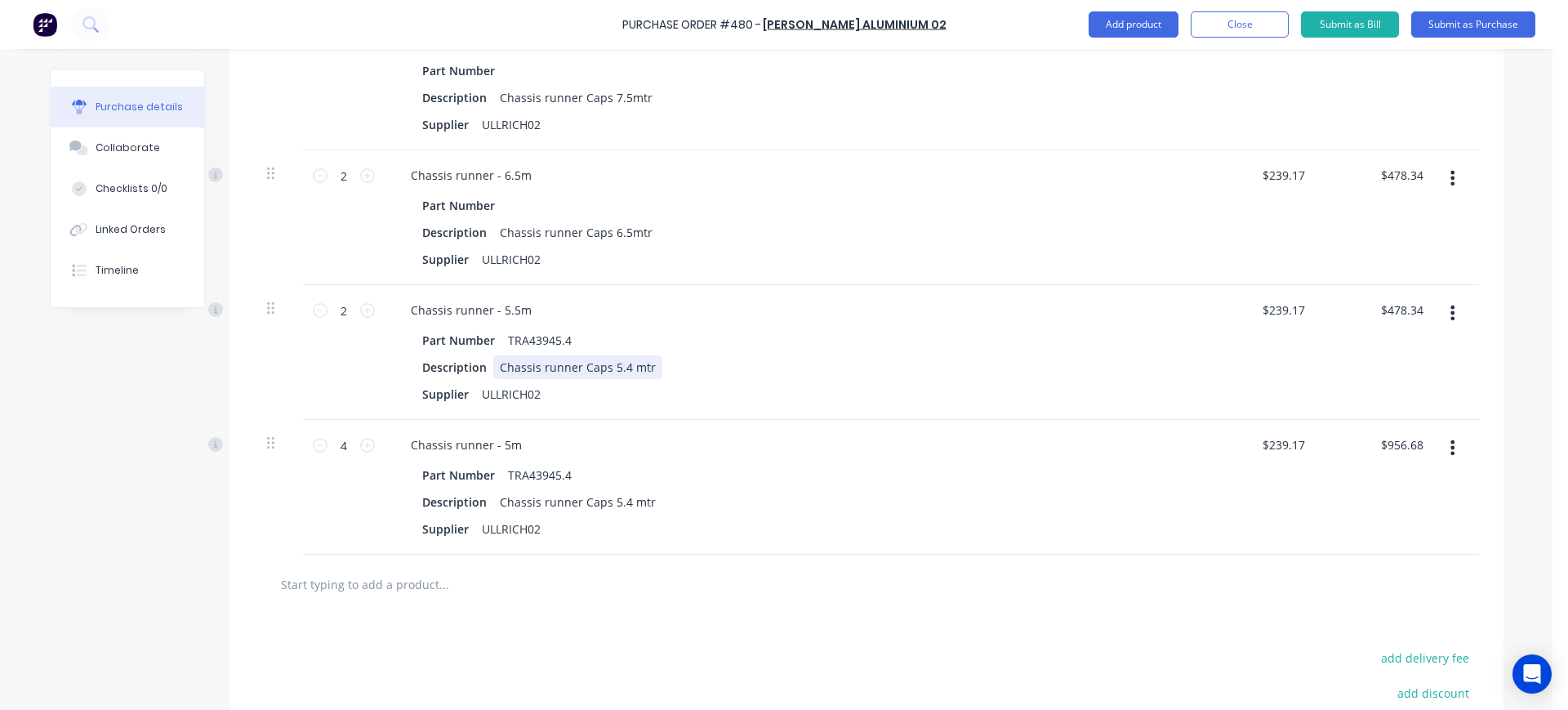
scroll to position [509, 0]
click at [830, 596] on div at bounding box center [867, 581] width 1199 height 33
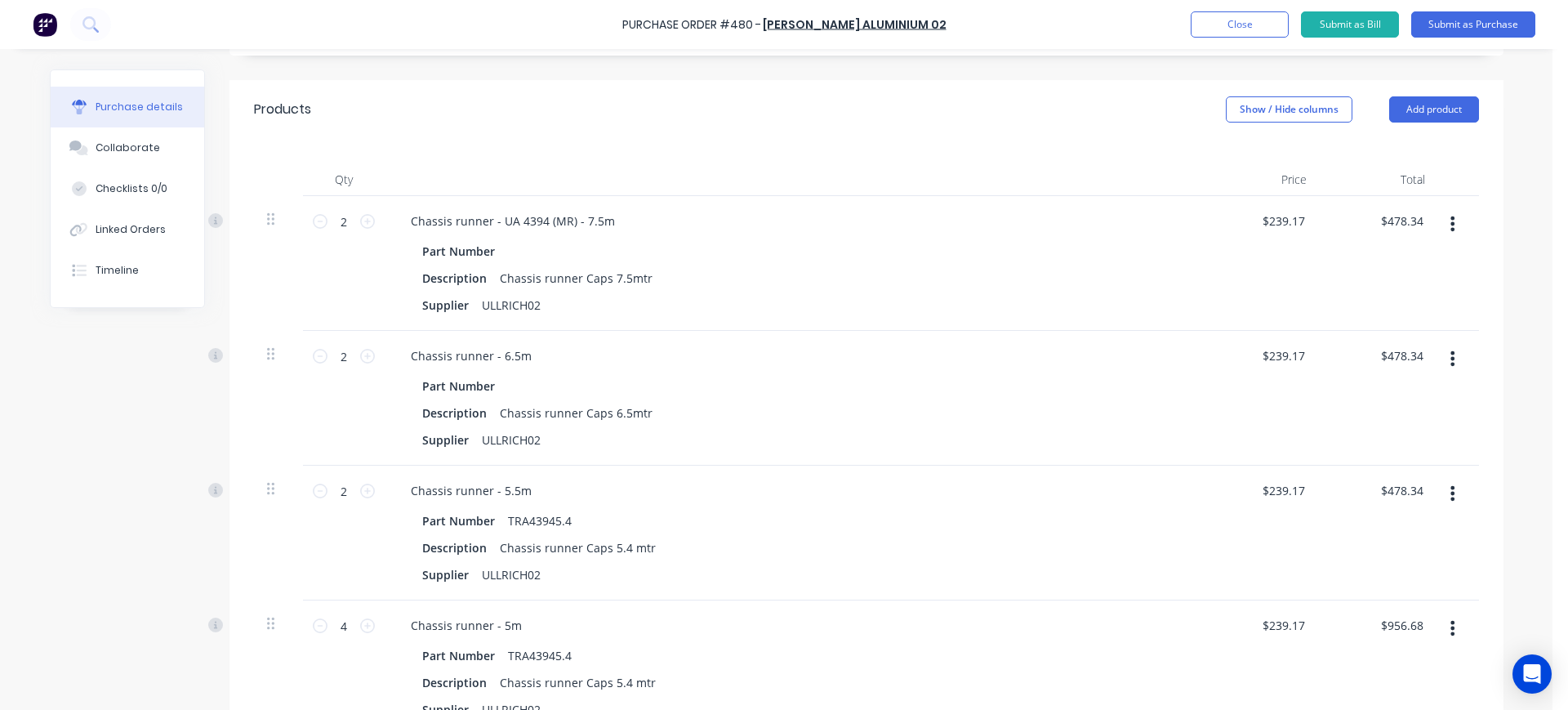
scroll to position [327, 0]
drag, startPoint x: 574, startPoint y: 516, endPoint x: 444, endPoint y: 520, distance: 130.1
click at [444, 520] on div "Part Number TRA43945.4" at bounding box center [790, 518] width 748 height 23
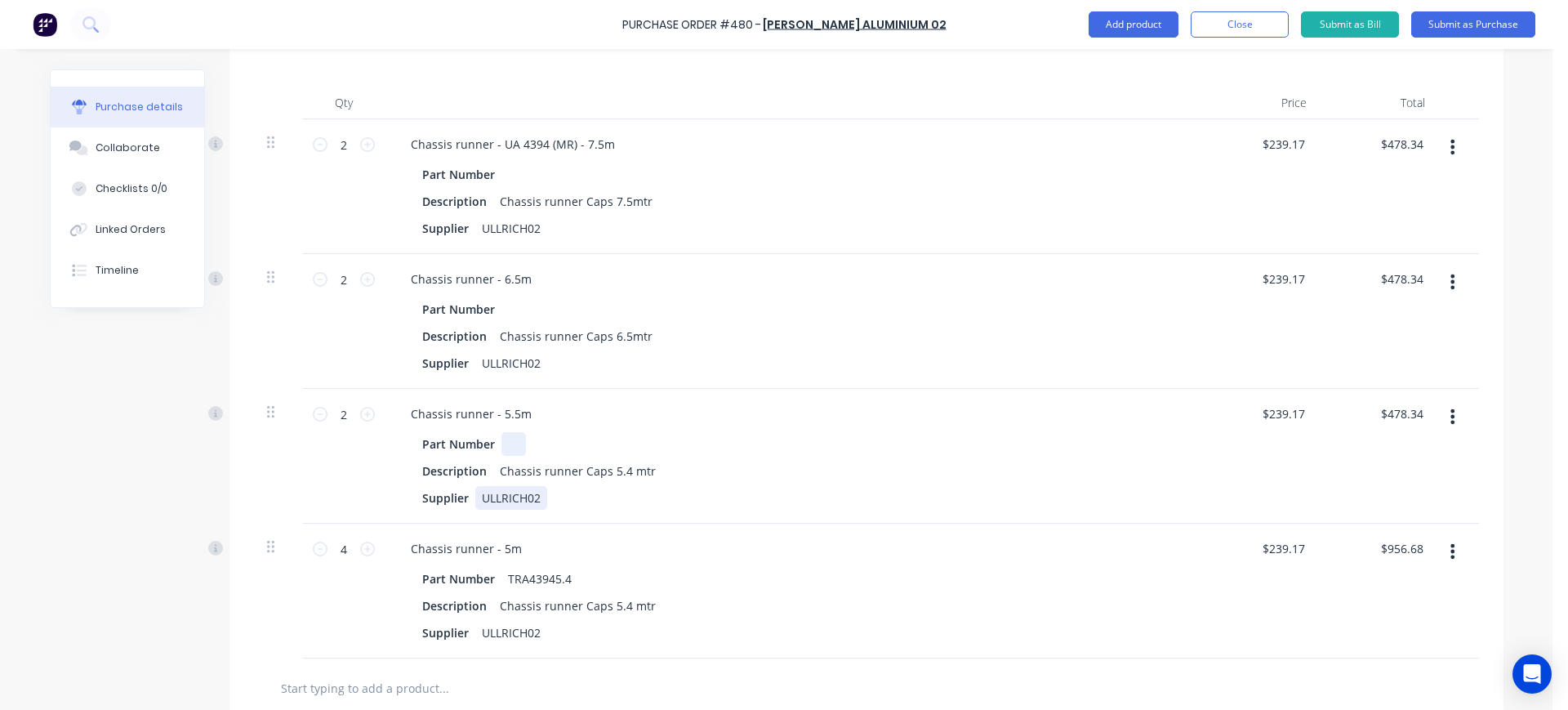
scroll to position [424, 0]
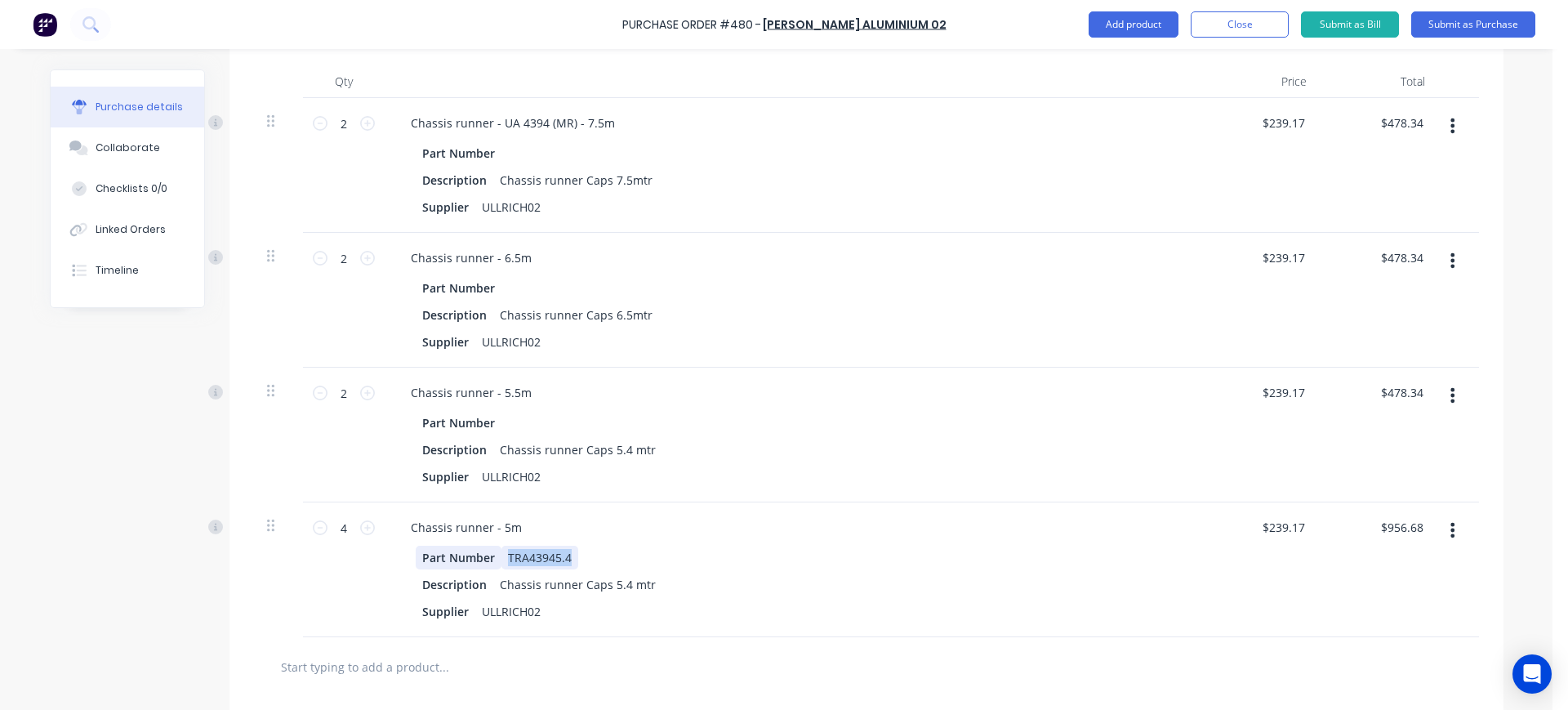
drag, startPoint x: 565, startPoint y: 563, endPoint x: 436, endPoint y: 566, distance: 129.0
click at [436, 566] on div "Part Number TRA43945.4" at bounding box center [790, 557] width 748 height 23
click at [847, 563] on div "Part Number" at bounding box center [790, 557] width 748 height 23
drag, startPoint x: 562, startPoint y: 117, endPoint x: 493, endPoint y: 108, distance: 69.6
click at [493, 108] on div "Chassis runner - UA 4394 (MR) - 7.5m Part Number Description Chassis runner Cap…" at bounding box center [792, 165] width 817 height 135
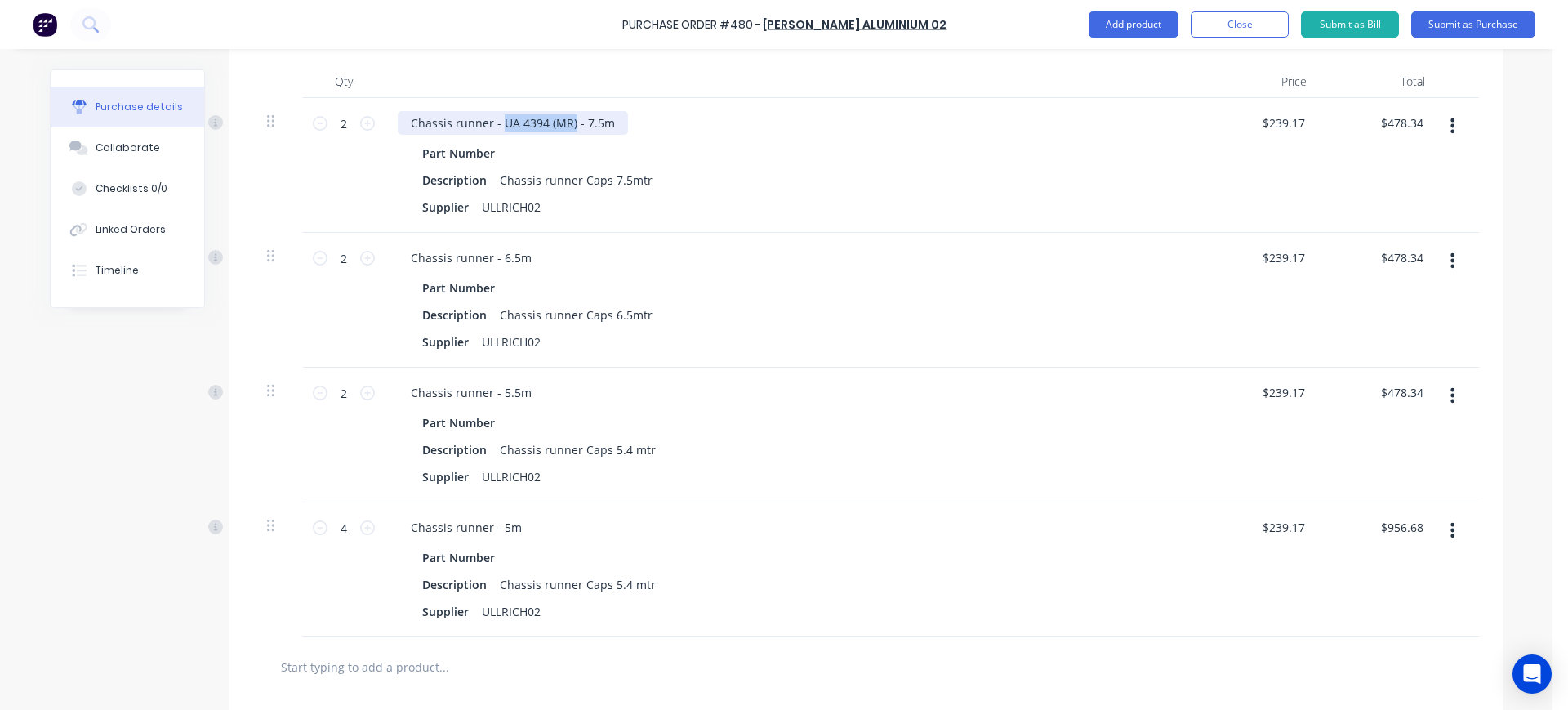
copy div "UA 4394 (MR)"
click at [492, 393] on div "Chassis runner - 5.5m" at bounding box center [470, 392] width 147 height 23
click at [494, 260] on div "Chassis runner - 6.5m" at bounding box center [470, 257] width 147 height 23
click at [522, 248] on div "Chassis runner - UA 4394 (MR)6.5m" at bounding box center [507, 257] width 220 height 23
click at [564, 260] on div "Chassis runner - UA 4394 (MR)6.5m" at bounding box center [507, 257] width 220 height 23
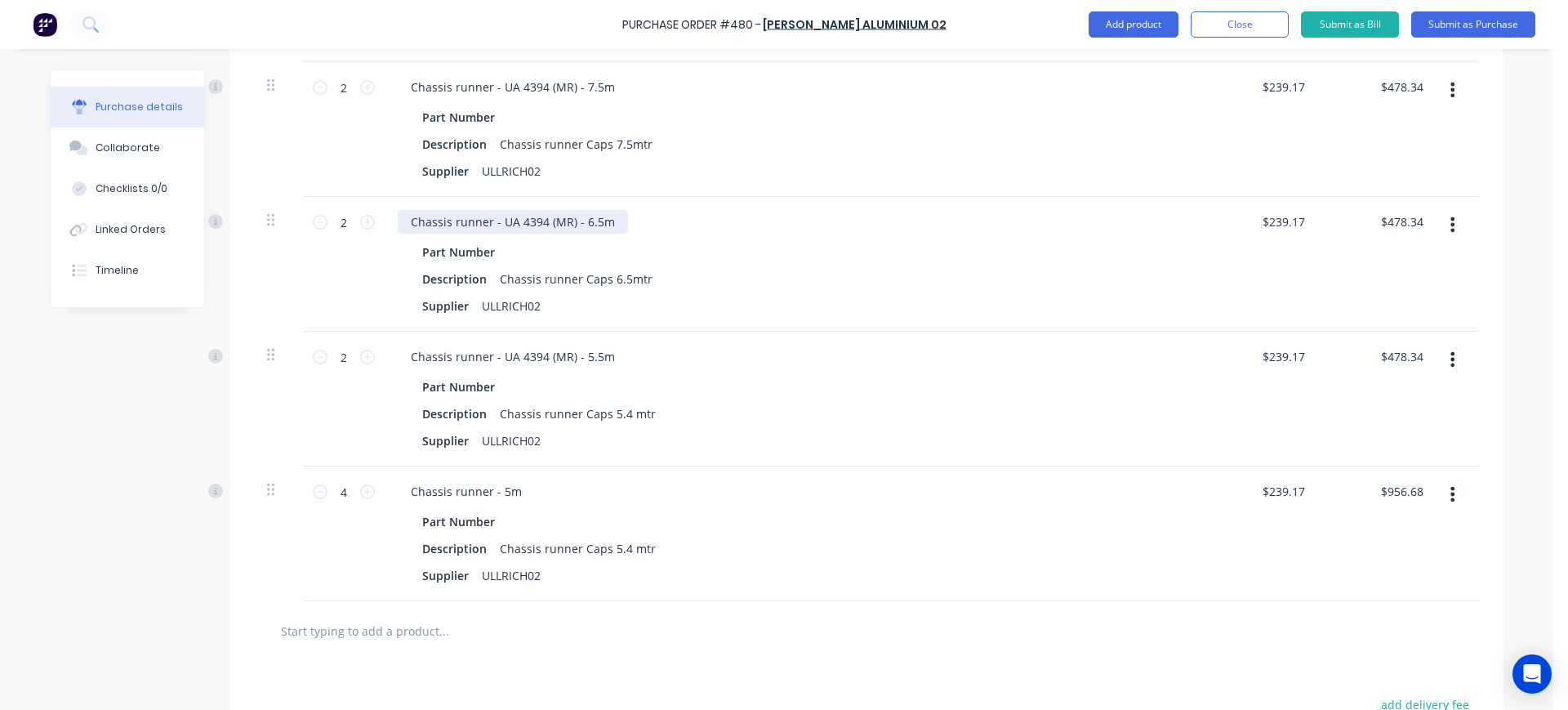
scroll to position [461, 0]
click at [494, 482] on div "Chassis runner - 5m" at bounding box center [466, 490] width 137 height 23
click at [716, 509] on div "Part Number" at bounding box center [790, 520] width 748 height 23
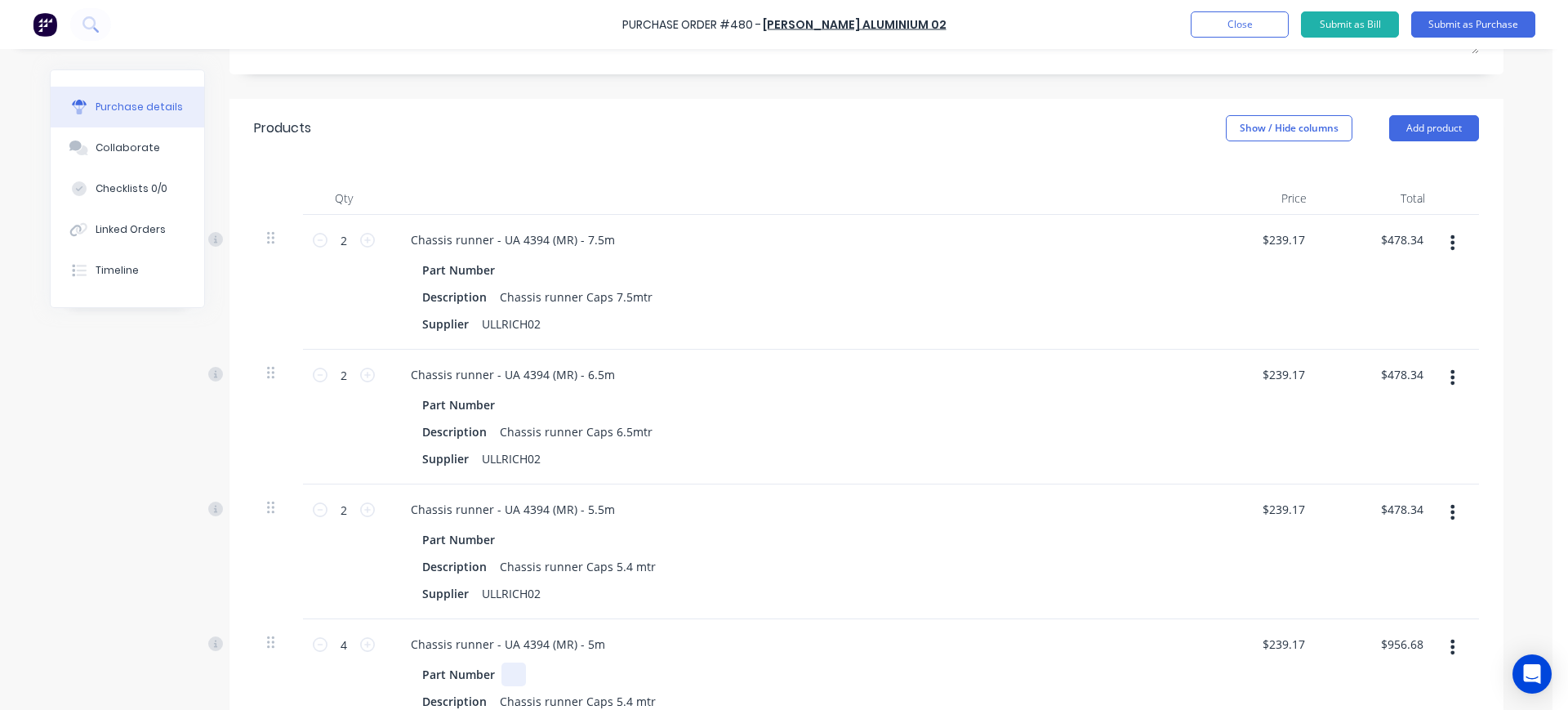
scroll to position [297, 0]
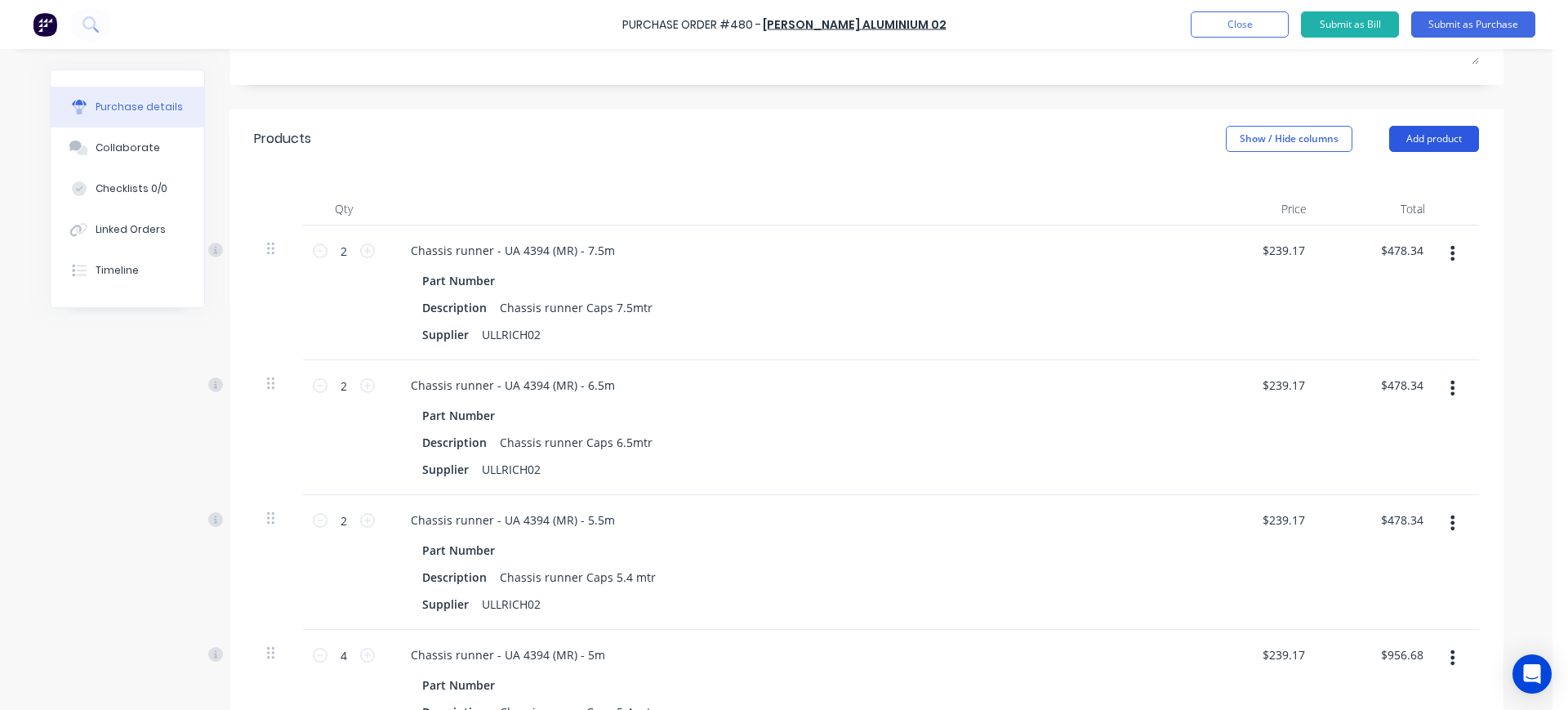
click at [1440, 140] on button "Add product" at bounding box center [1434, 139] width 90 height 26
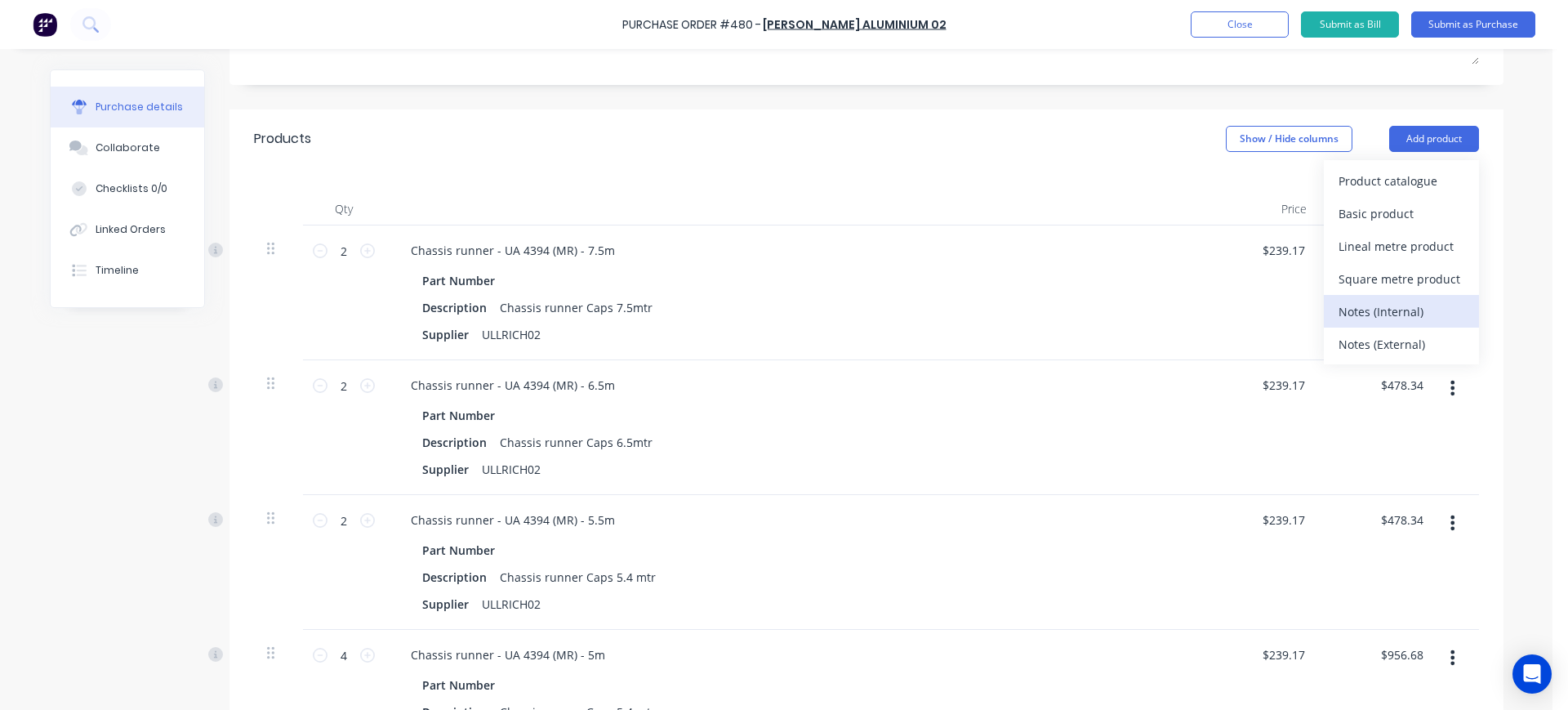
click at [1381, 323] on button "Notes (Internal)" at bounding box center [1401, 312] width 155 height 33
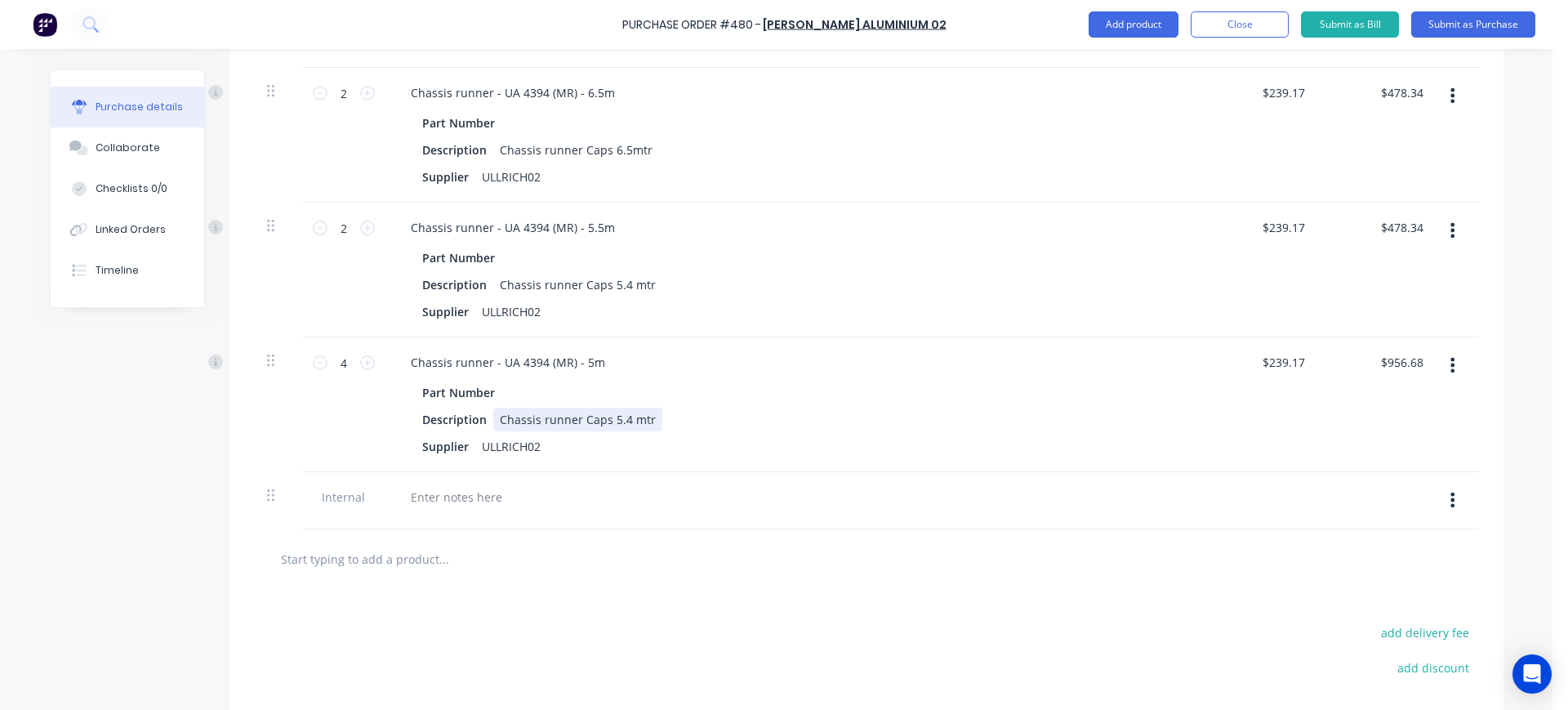
scroll to position [590, 0]
click at [420, 484] on div at bounding box center [456, 495] width 118 height 23
click at [1441, 504] on button "button" at bounding box center [1453, 498] width 38 height 30
click at [1363, 575] on button "Delete" at bounding box center [1403, 575] width 139 height 33
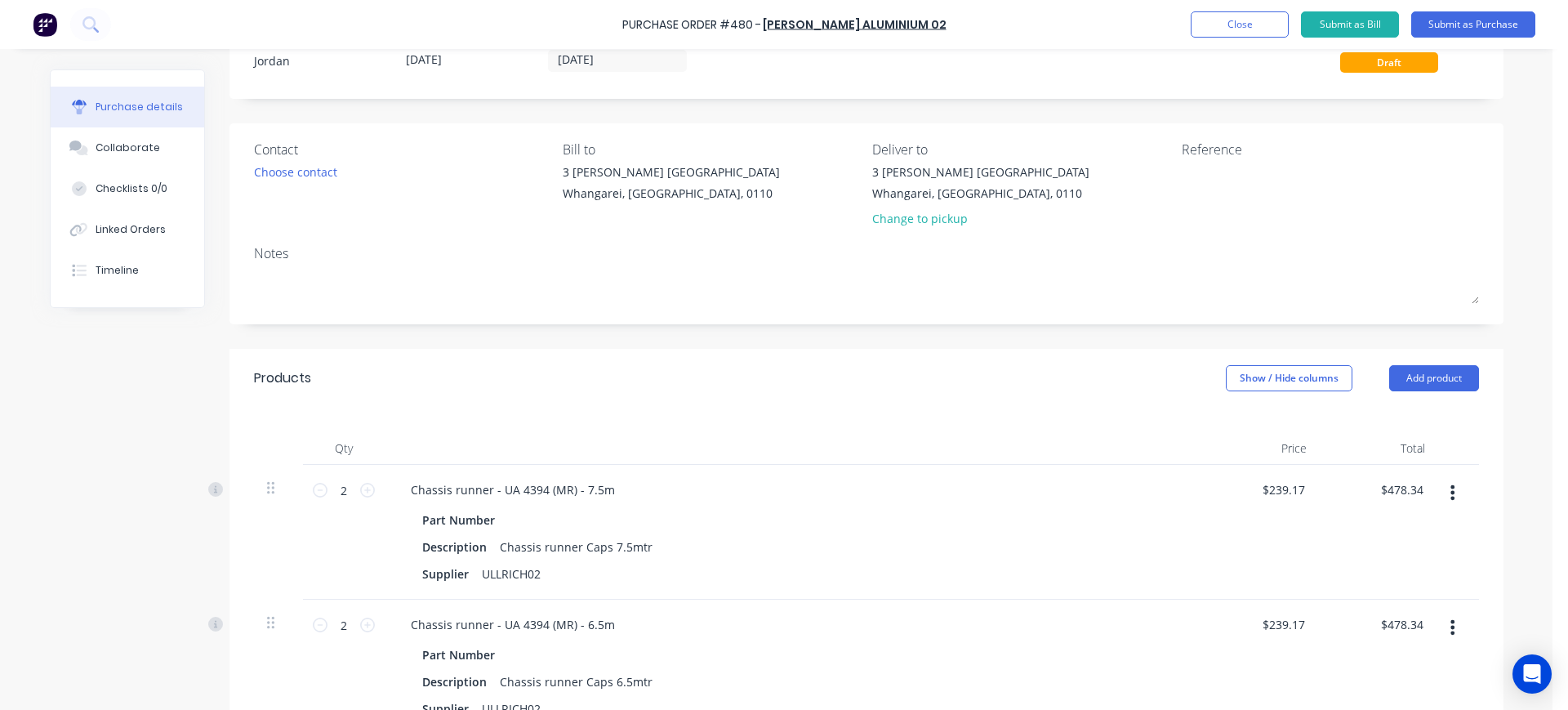
scroll to position [0, 0]
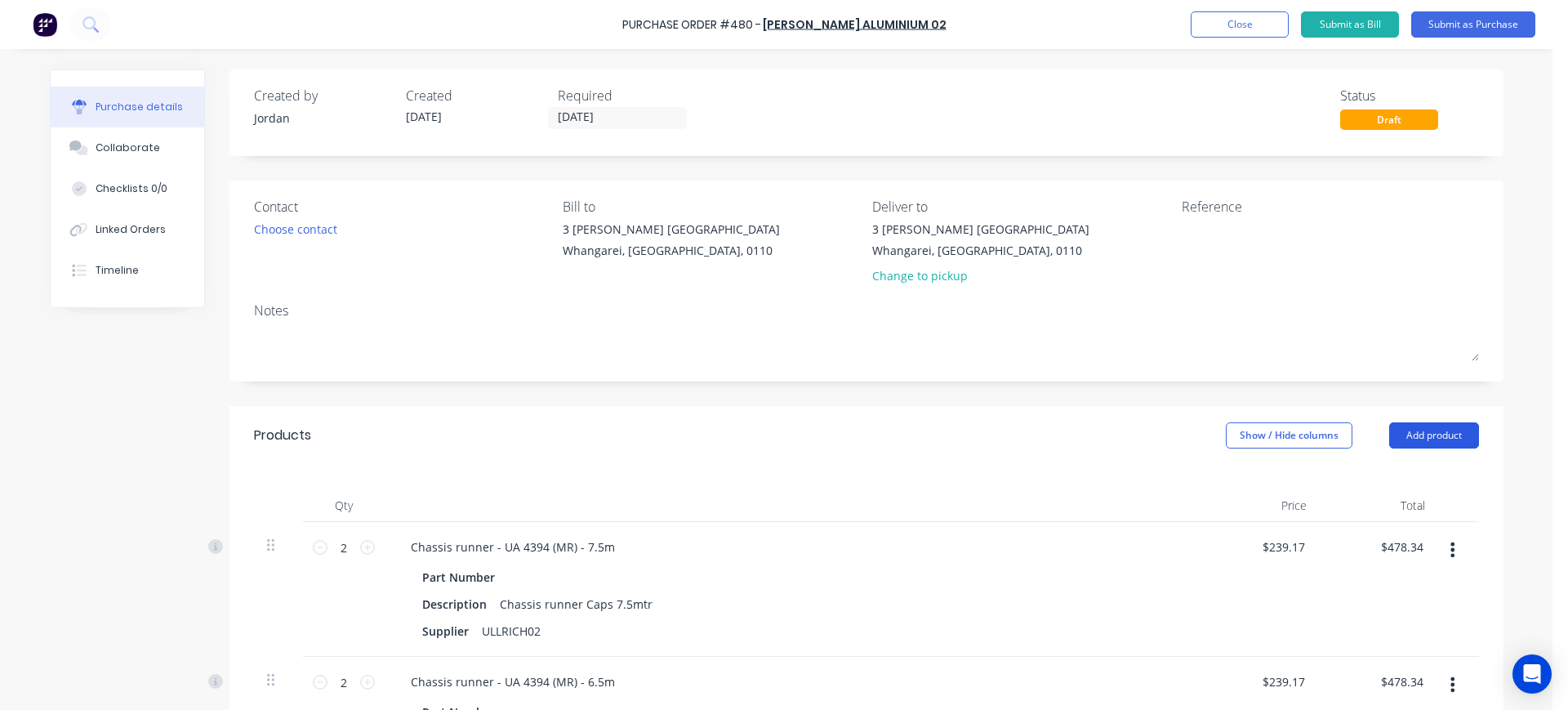
click at [1420, 430] on button "Add product" at bounding box center [1434, 436] width 90 height 26
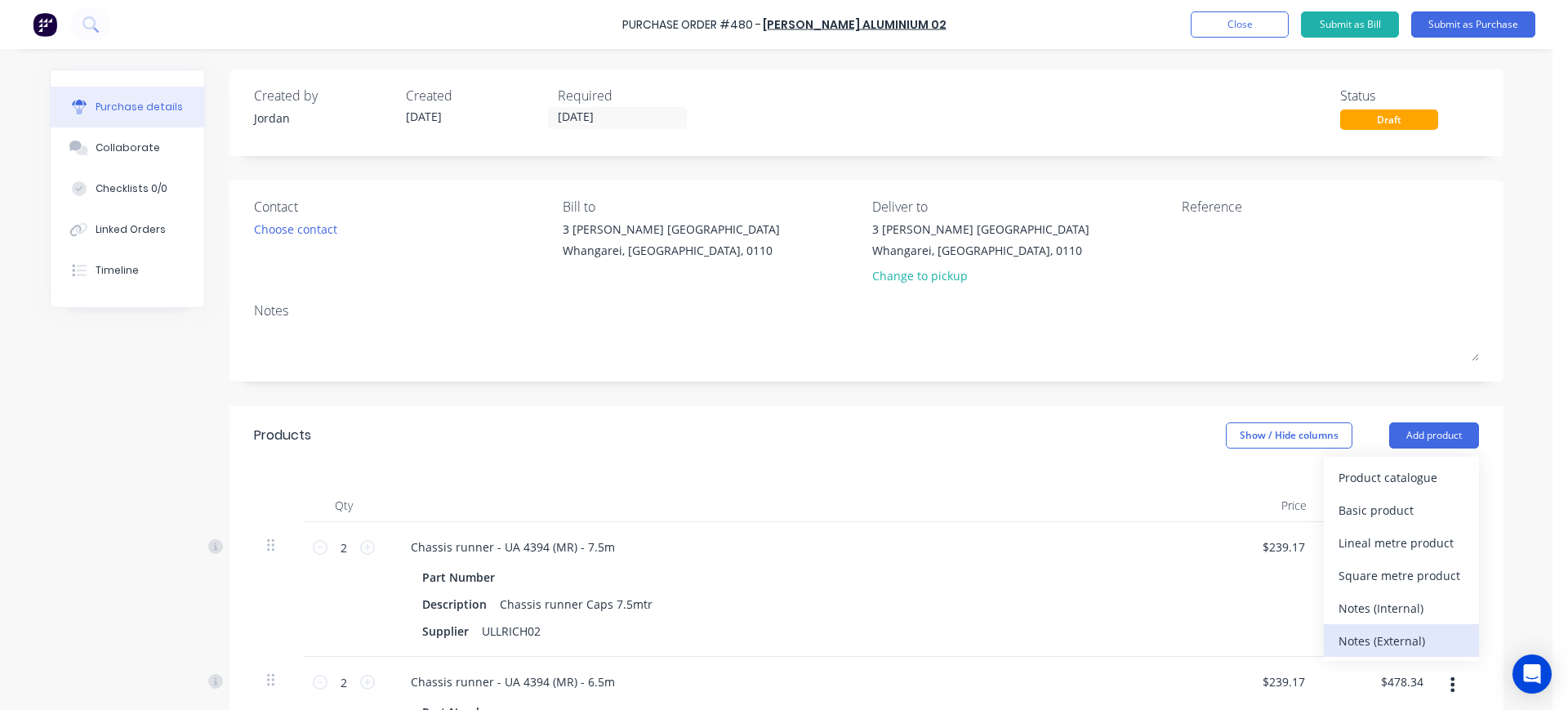
click at [1384, 642] on div "Notes (External)" at bounding box center [1401, 641] width 126 height 23
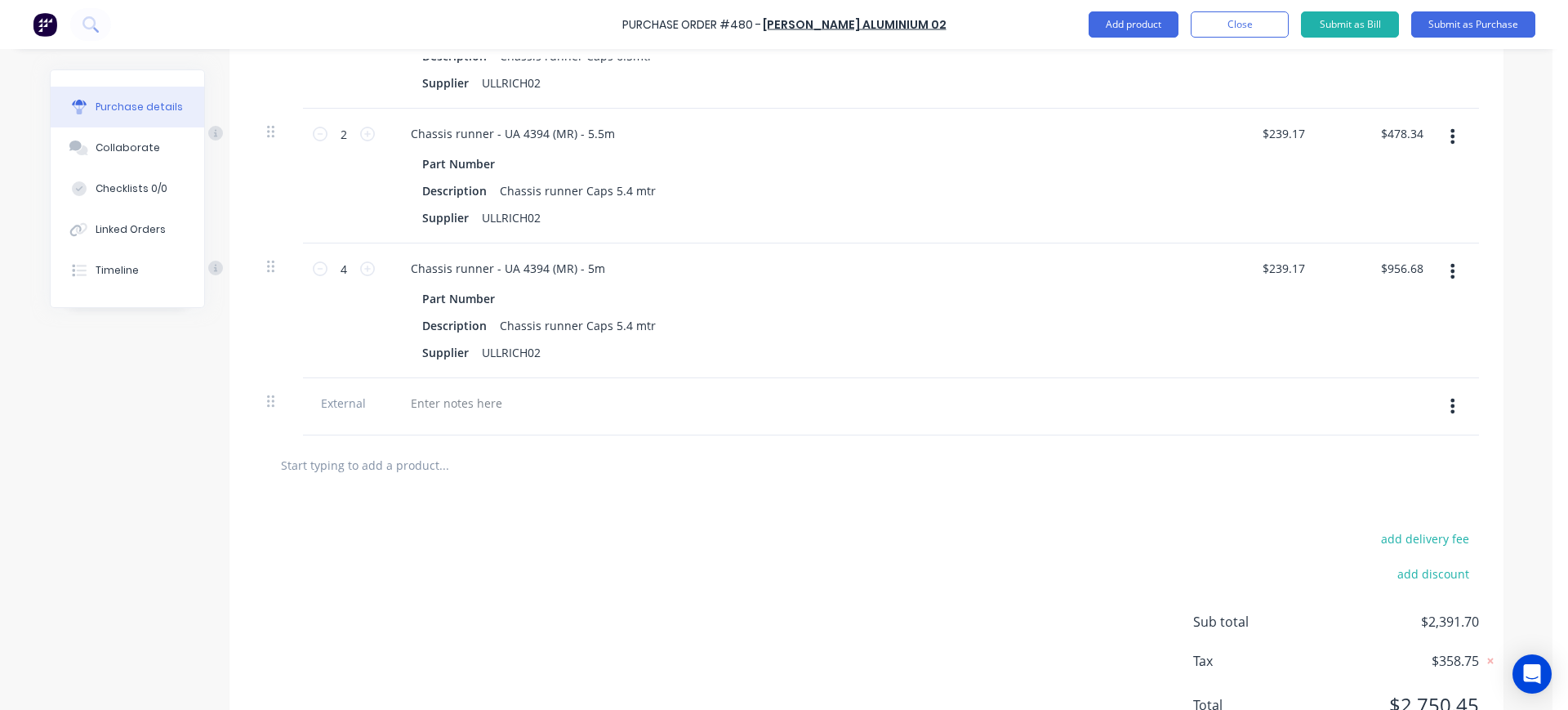
scroll to position [753, 0]
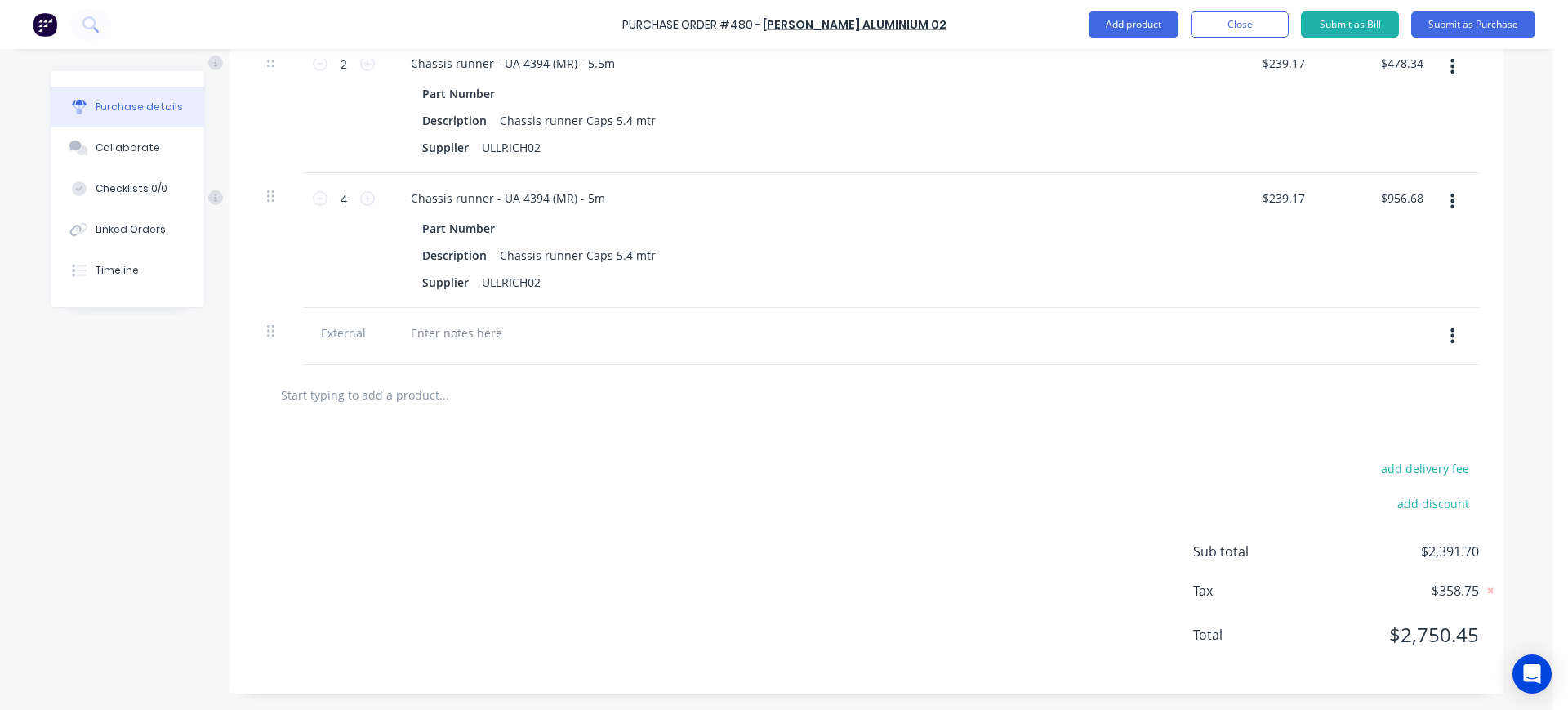
click at [540, 327] on div at bounding box center [792, 332] width 791 height 23
click at [459, 324] on div at bounding box center [456, 332] width 118 height 23
click at [537, 331] on div "Thanks [PERSON_NAME] for organising this" at bounding box center [529, 332] width 264 height 23
click at [577, 325] on div "Thanks [PERSON_NAME] for organizing this" at bounding box center [529, 332] width 264 height 23
click at [670, 332] on div "Thanks [PERSON_NAME] for organizing this. Could i please prioritze" at bounding box center [596, 332] width 397 height 23
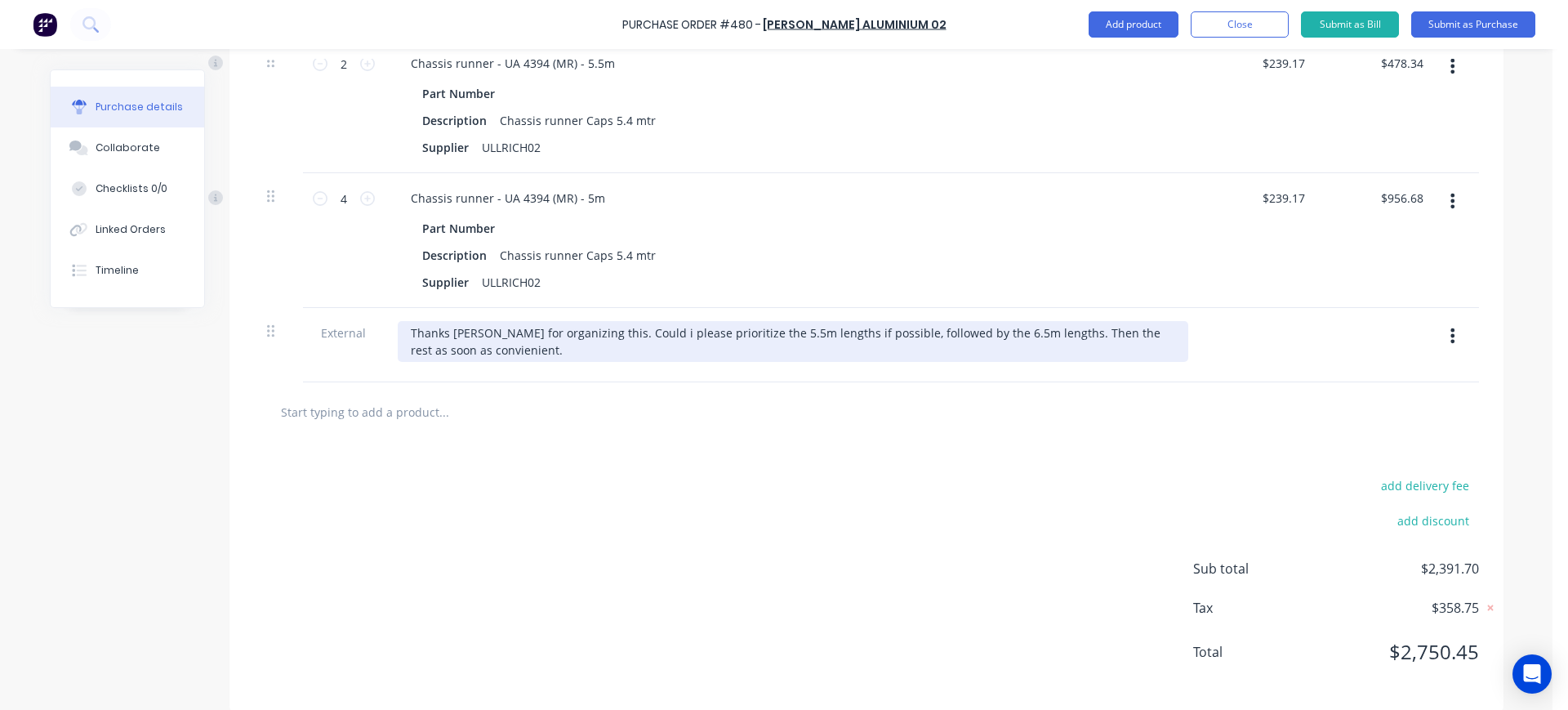
click at [430, 349] on div "Thanks [PERSON_NAME] for organizing this. Could i please prioritize the 5.5m le…" at bounding box center [792, 341] width 791 height 41
click at [409, 353] on div "Thanks [PERSON_NAME] for organizing this. Could i please prioritize the 5.5m le…" at bounding box center [792, 341] width 791 height 41
click at [478, 346] on div "Thanks [PERSON_NAME] for organizing this. Could i please prioritize the 5.5m le…" at bounding box center [792, 341] width 791 height 41
click at [855, 352] on div "Thanks [PERSON_NAME] for organizing this. Could i please prioritize the 5.5m le…" at bounding box center [792, 341] width 791 height 41
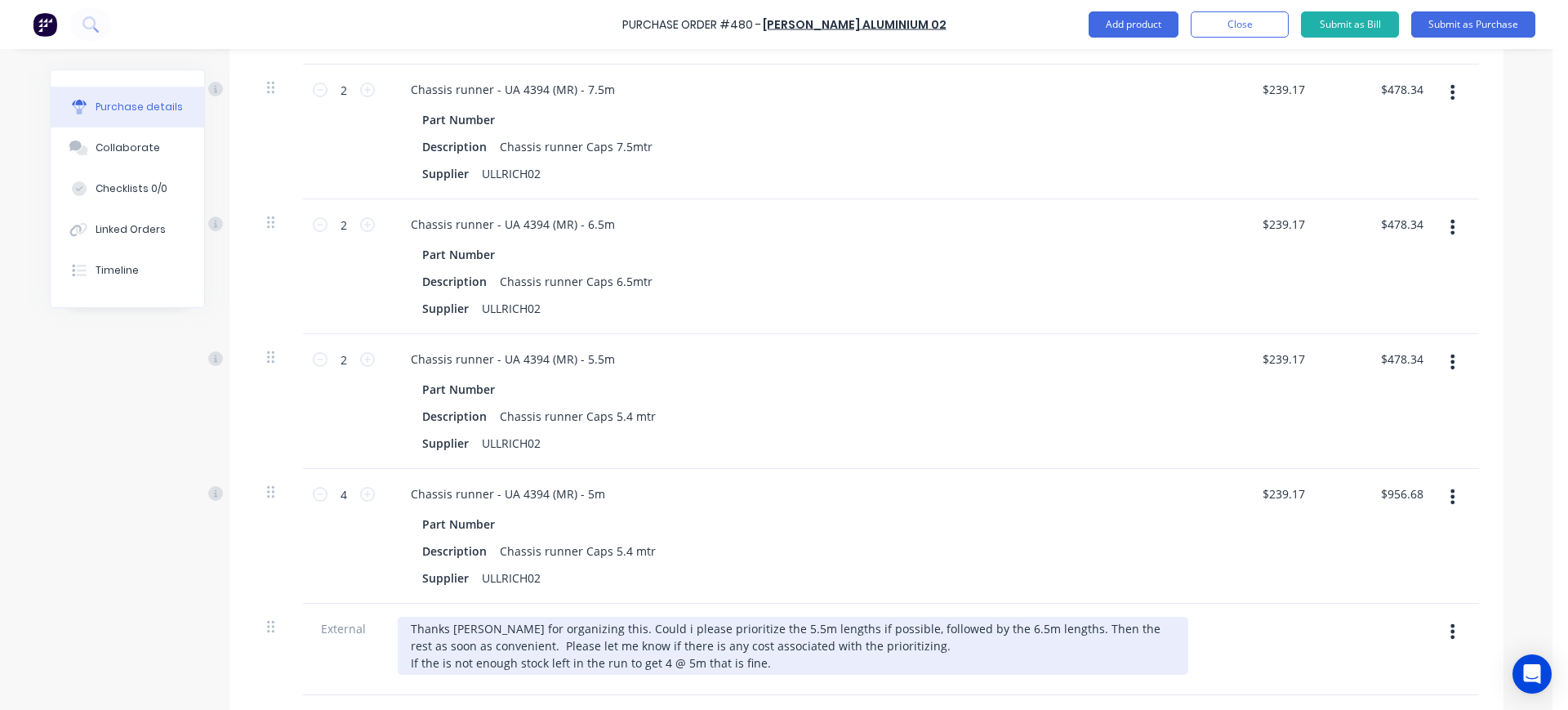
scroll to position [460, 0]
click at [581, 621] on div "Thanks [PERSON_NAME] for organizing this. Could i please prioritize the 5.5m le…" at bounding box center [792, 643] width 791 height 58
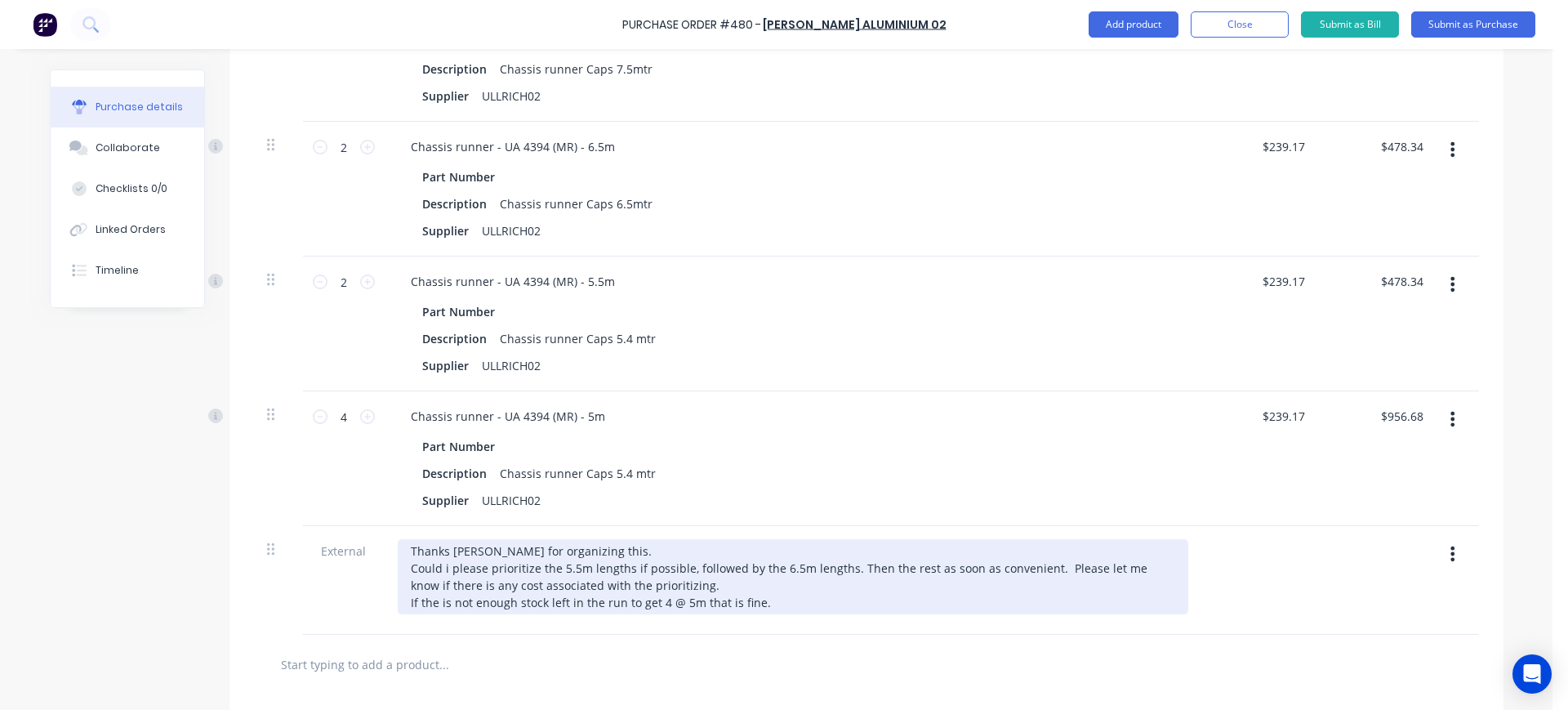
scroll to position [536, 0]
click at [542, 599] on div "Thanks [PERSON_NAME] for organizing this. Could i please prioritize the 5.5m le…" at bounding box center [792, 575] width 791 height 76
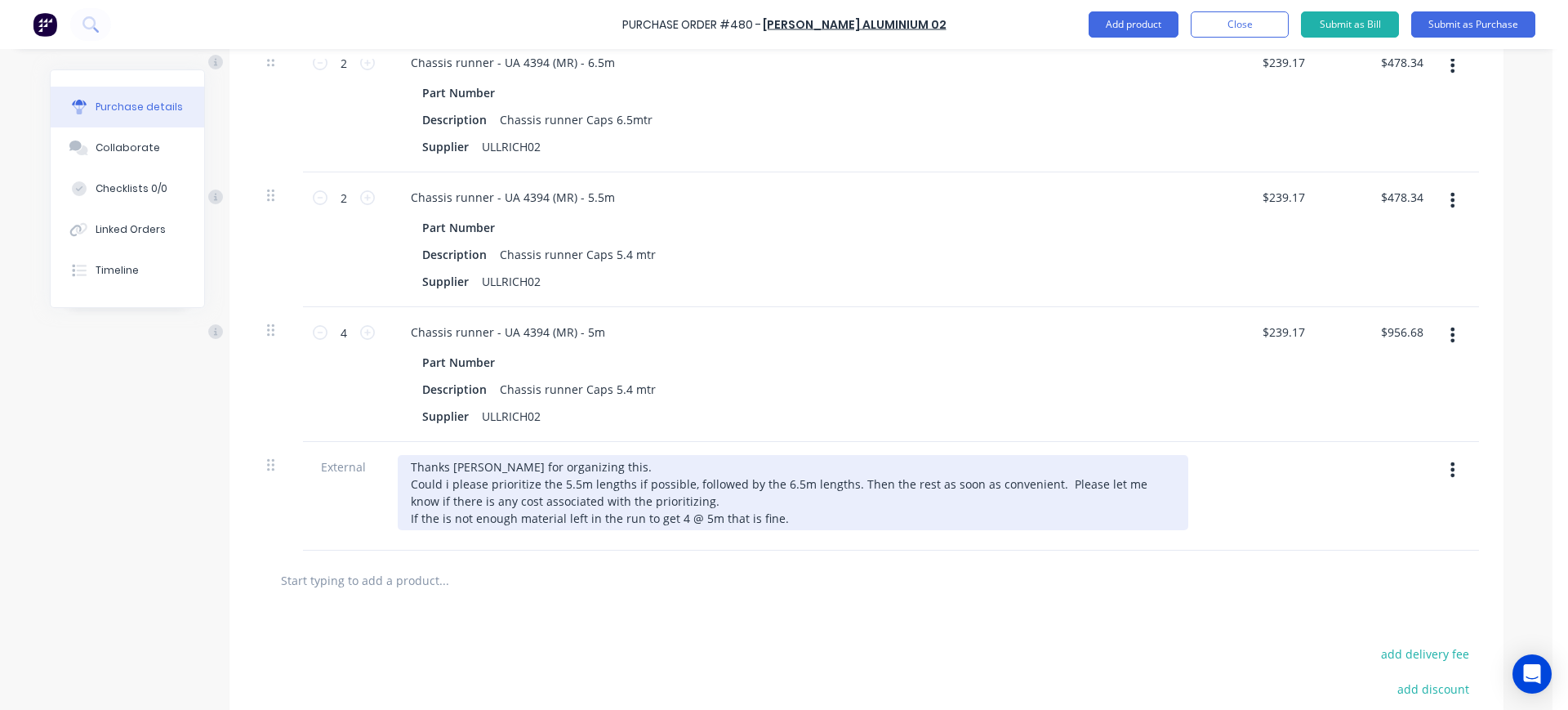
scroll to position [620, 0]
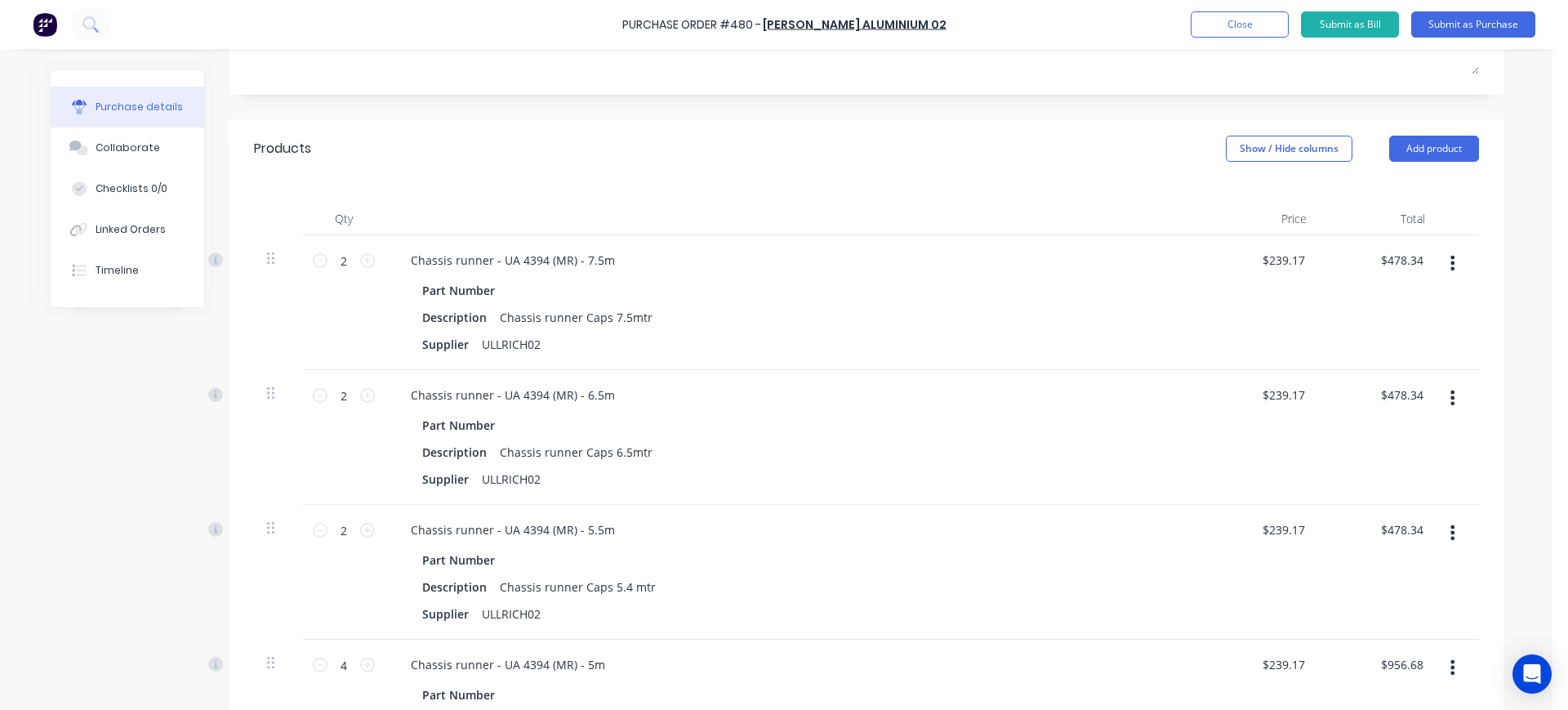
scroll to position [274, 0]
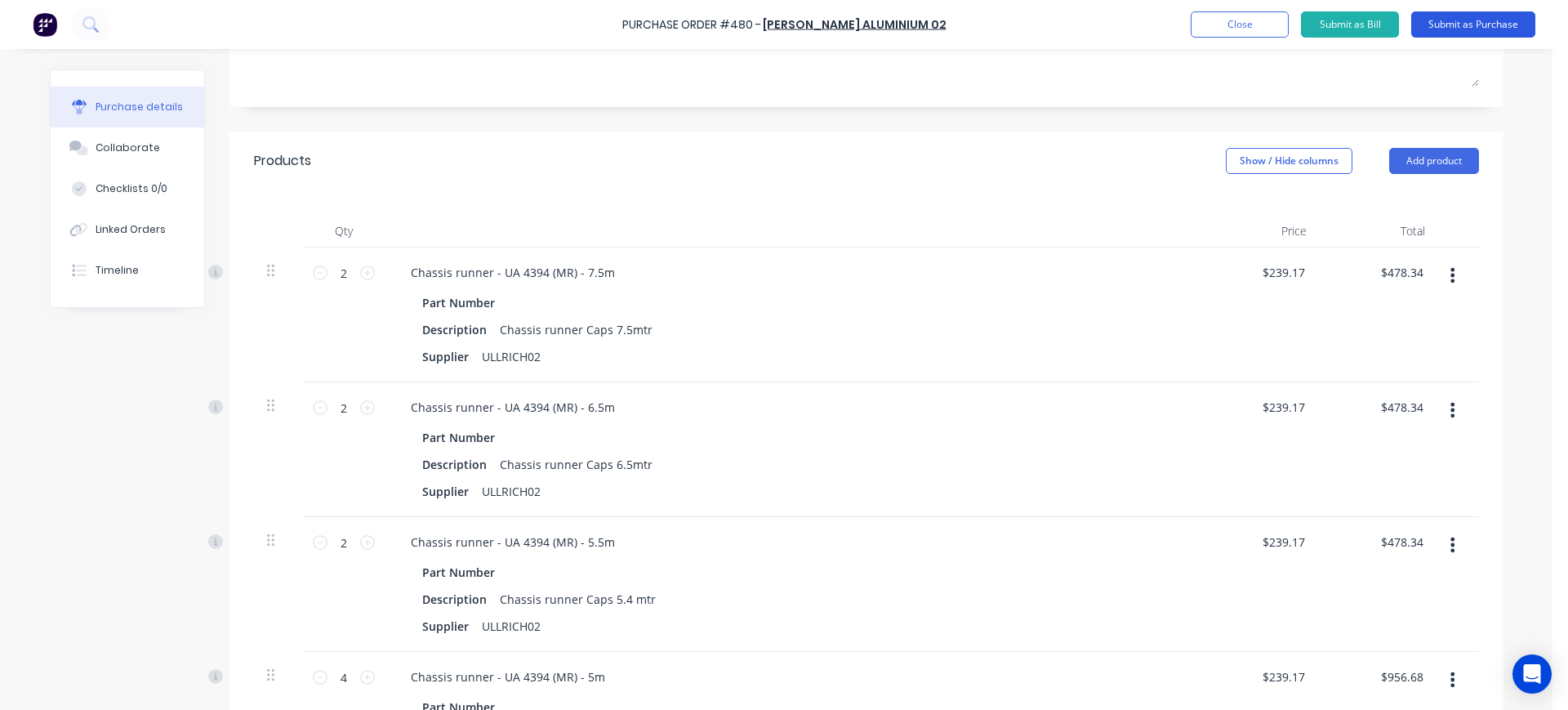
click at [1476, 23] on button "Submit as Purchase" at bounding box center [1473, 24] width 124 height 26
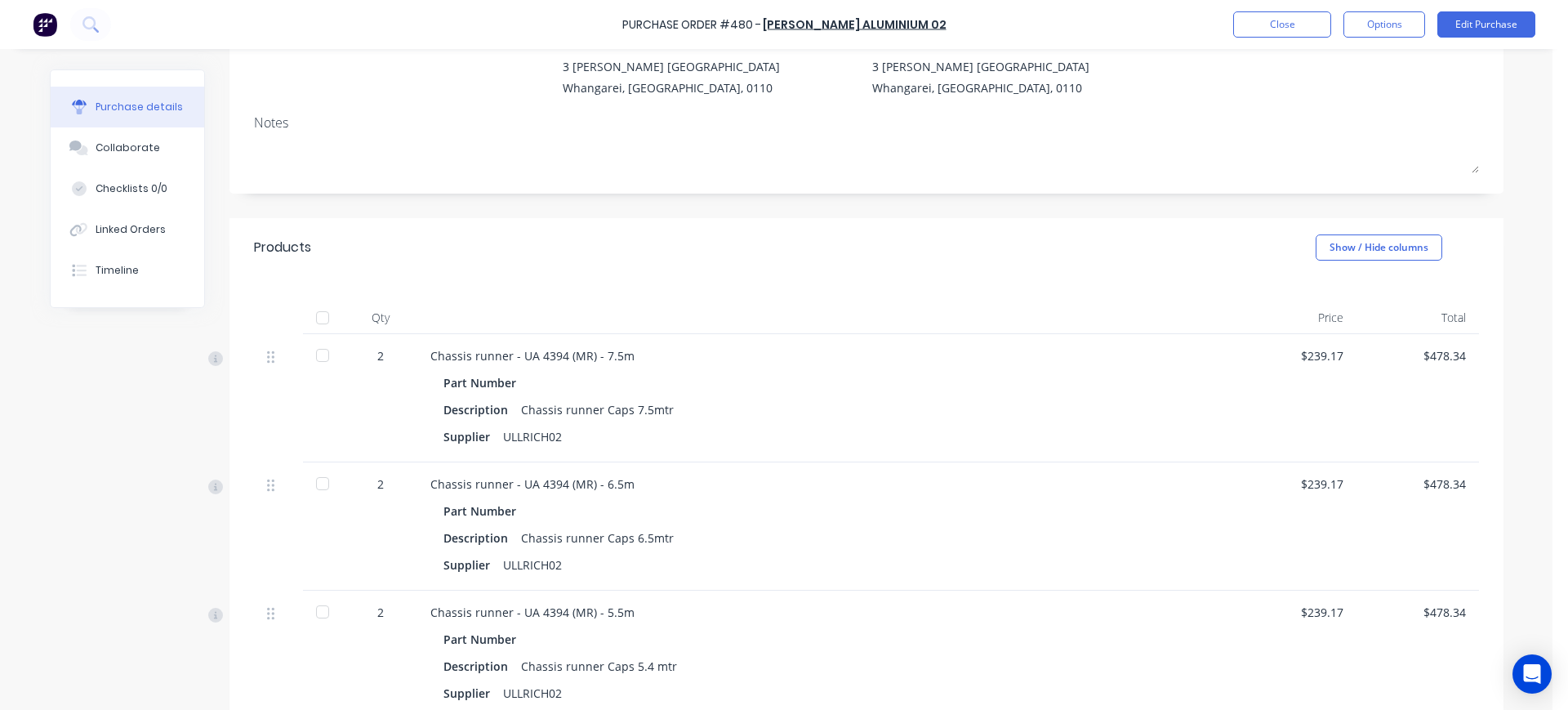
scroll to position [163, 0]
click at [1421, 33] on button "Options" at bounding box center [1384, 24] width 82 height 26
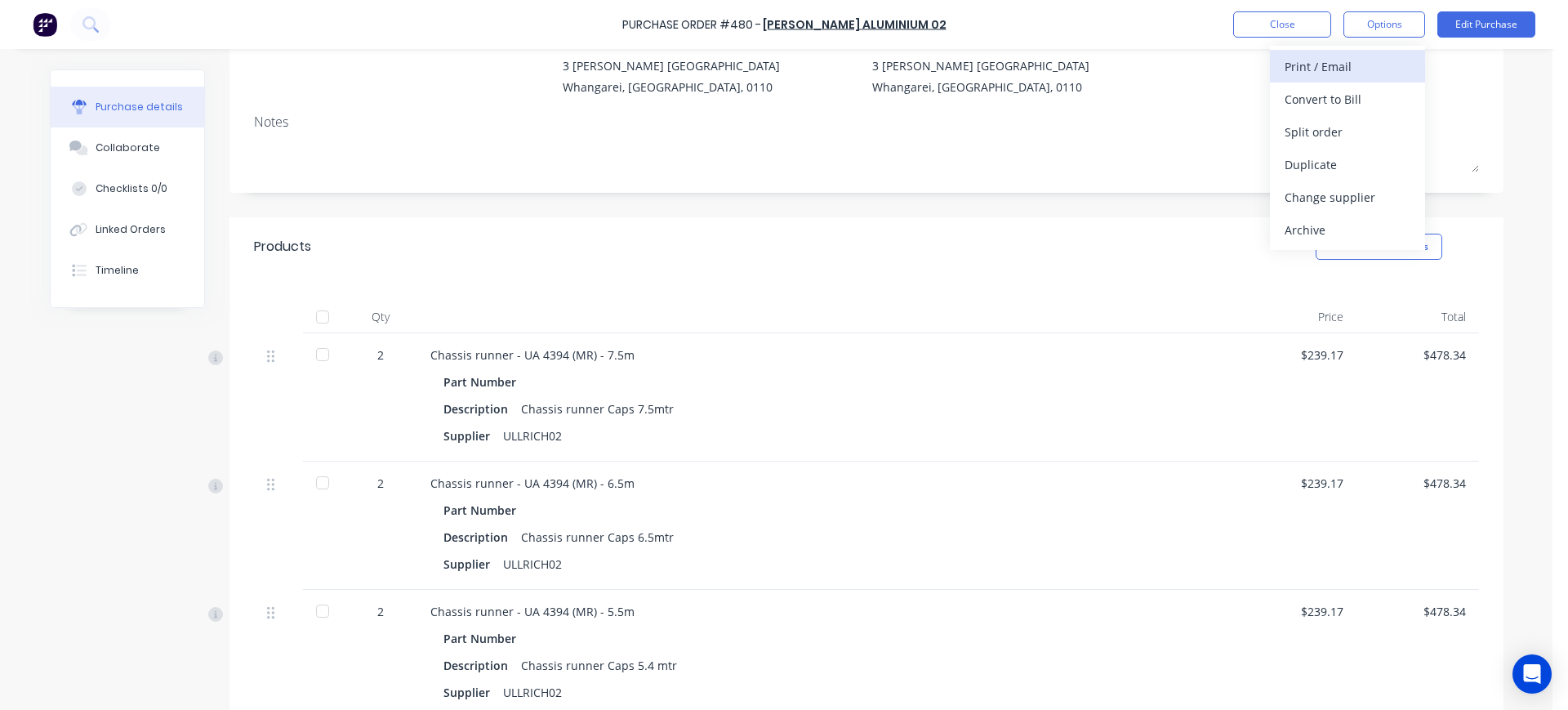
click at [1334, 69] on div "Print / Email" at bounding box center [1348, 66] width 126 height 23
click at [1323, 123] on div "Without pricing" at bounding box center [1348, 131] width 126 height 23
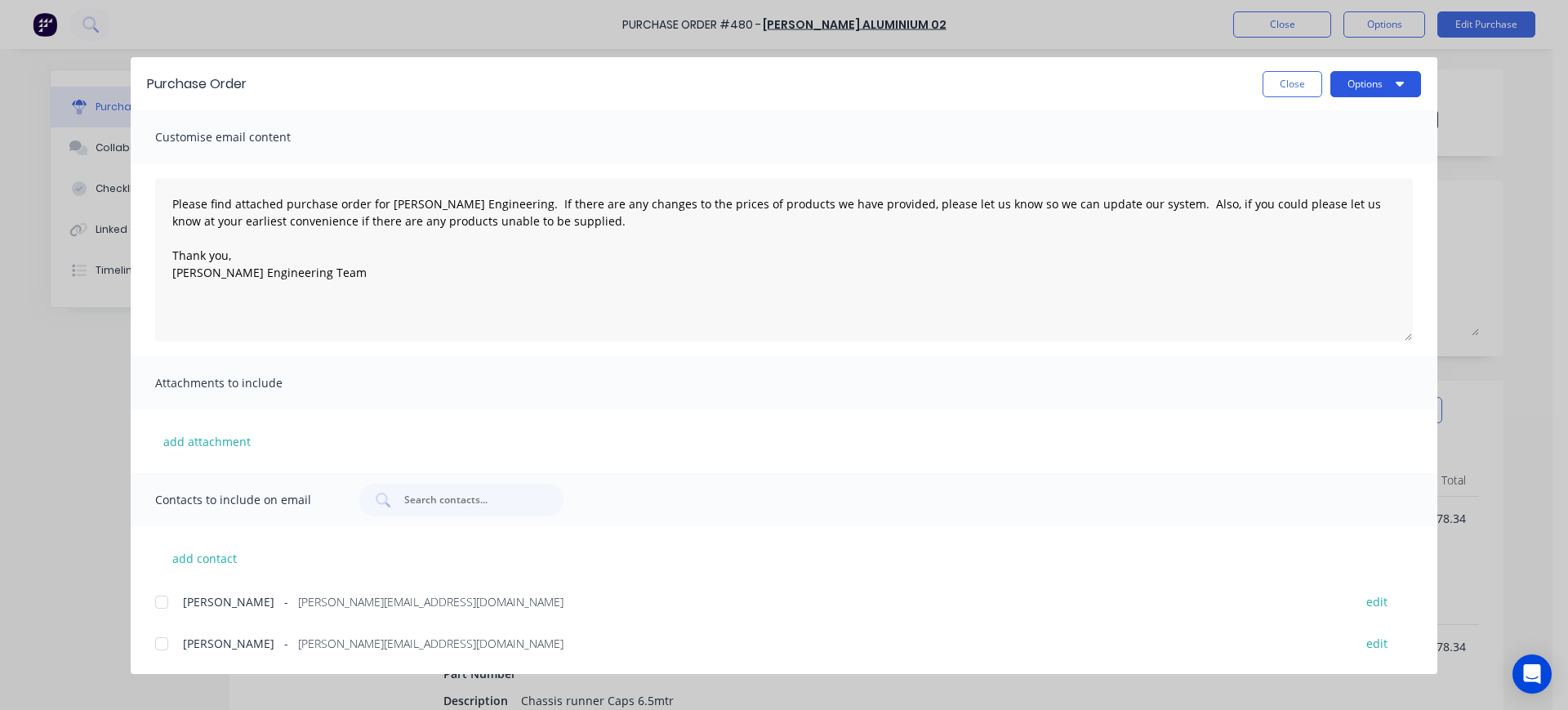
click at [1376, 77] on button "Options" at bounding box center [1375, 84] width 90 height 26
click at [1315, 131] on div "Preview" at bounding box center [1343, 125] width 126 height 23
click at [160, 641] on div at bounding box center [162, 644] width 33 height 33
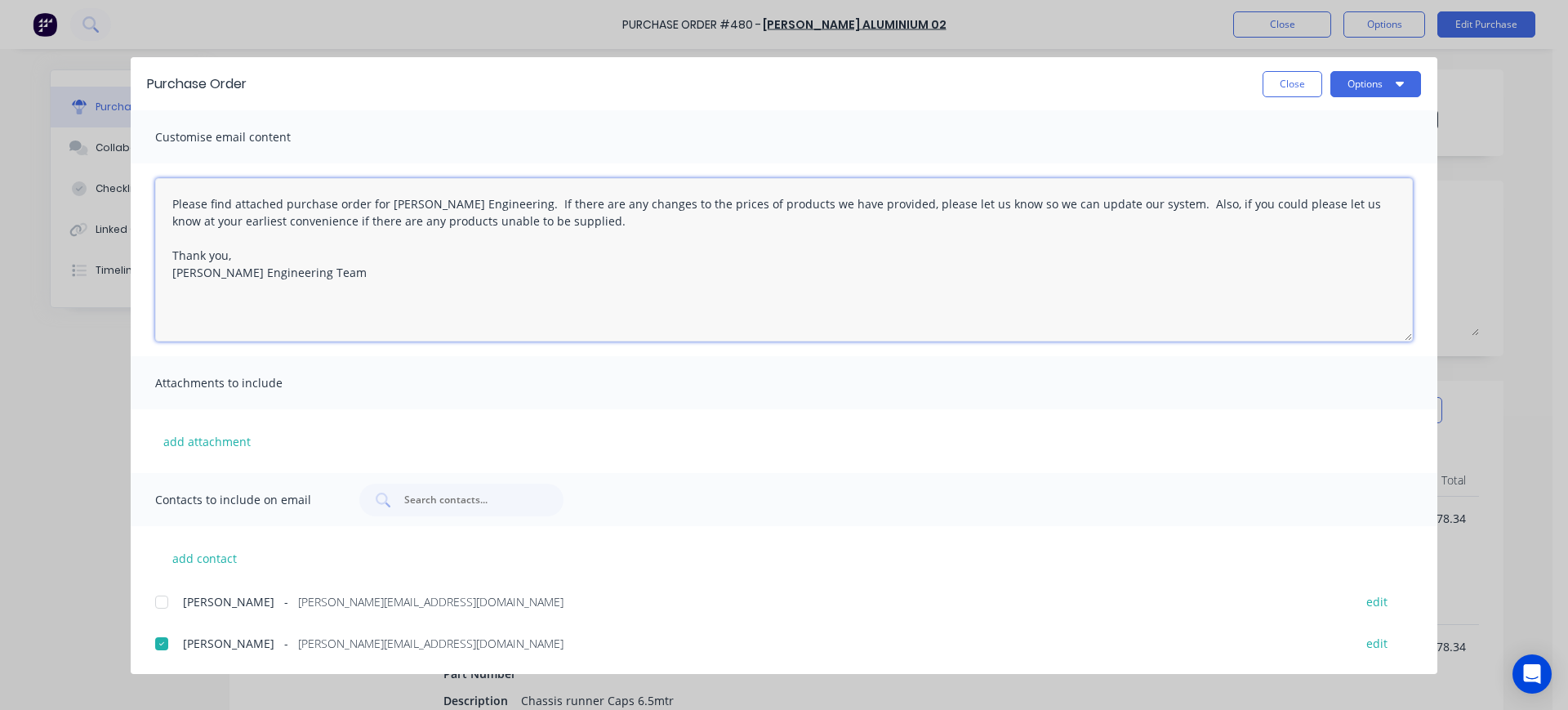
click at [539, 220] on textarea "Please find attached purchase order for [PERSON_NAME] Engineering. If there are…" at bounding box center [784, 260] width 1257 height 163
type textarea "Please find attached purchase order for [PERSON_NAME] Engineering. If there are…"
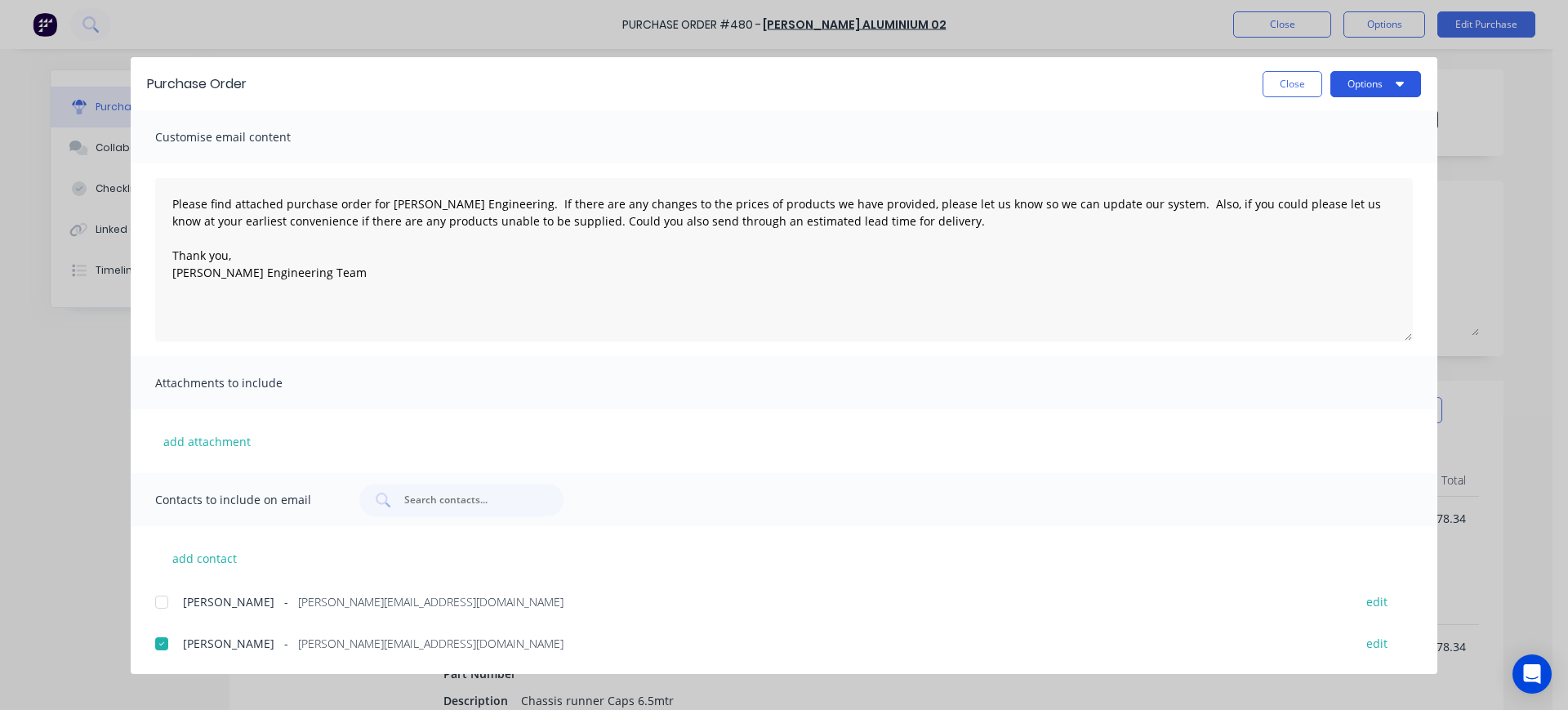
click at [1365, 82] on button "Options" at bounding box center [1375, 84] width 90 height 26
click at [1303, 179] on div "Email" at bounding box center [1343, 190] width 126 height 23
click at [1280, 74] on button "Close" at bounding box center [1292, 84] width 60 height 26
